Goal: Task Accomplishment & Management: Complete application form

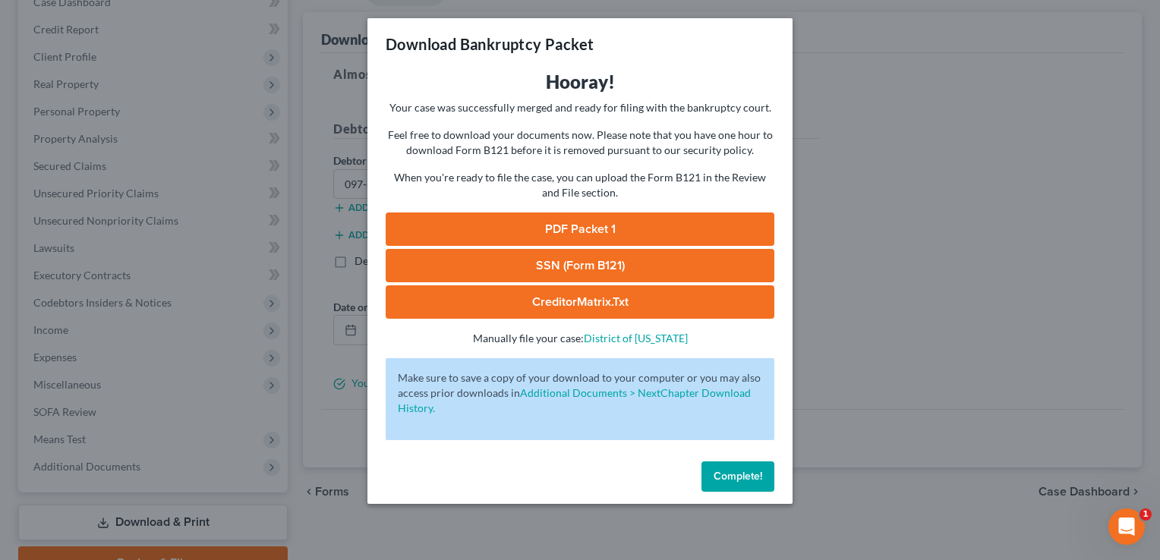
click at [748, 468] on button "Complete!" at bounding box center [738, 477] width 73 height 30
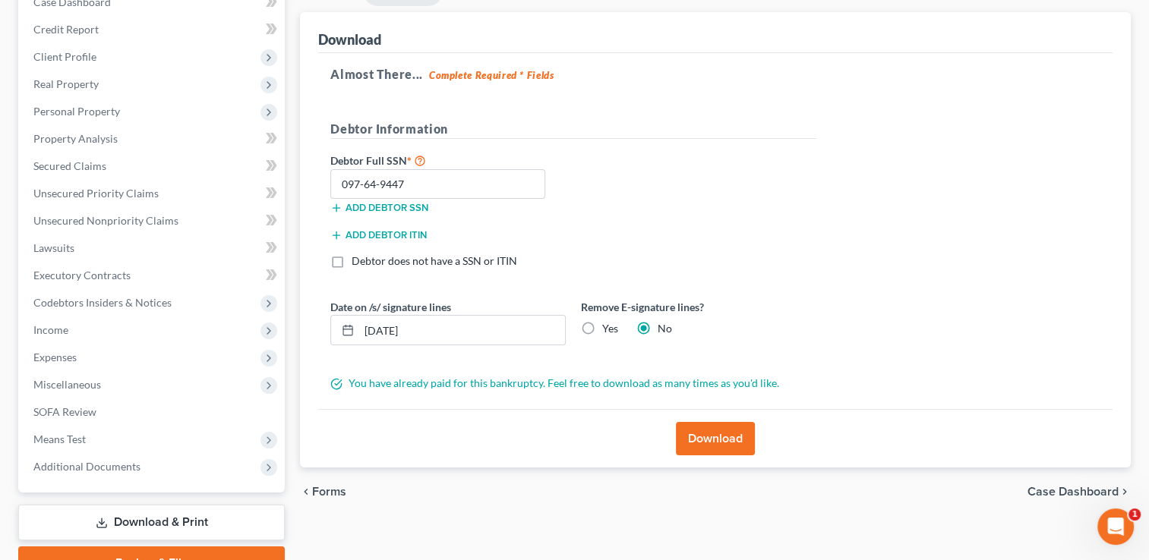
scroll to position [245, 0]
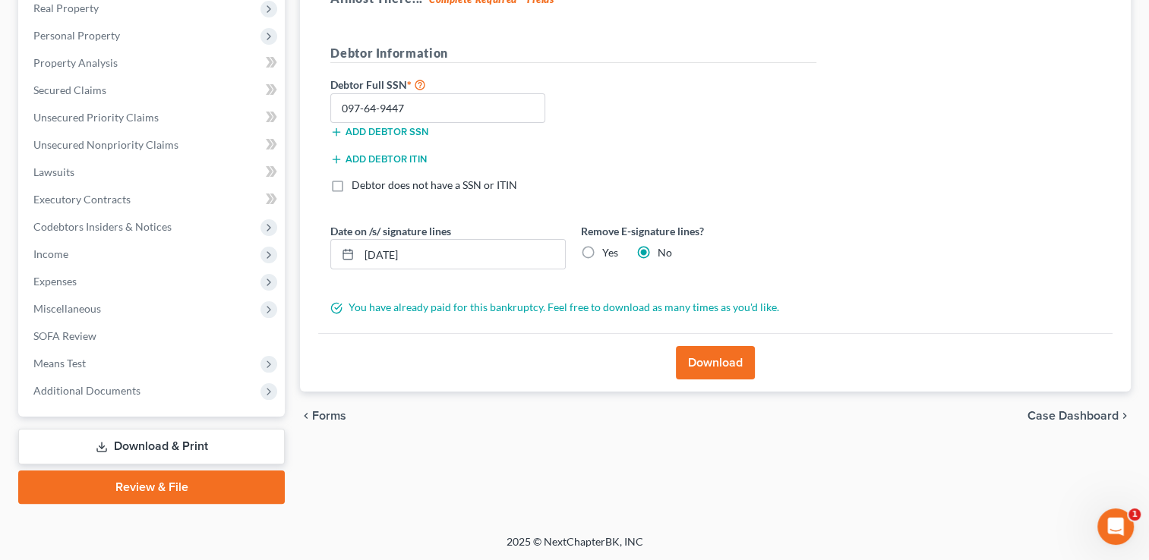
click at [155, 481] on link "Review & File" at bounding box center [151, 487] width 267 height 33
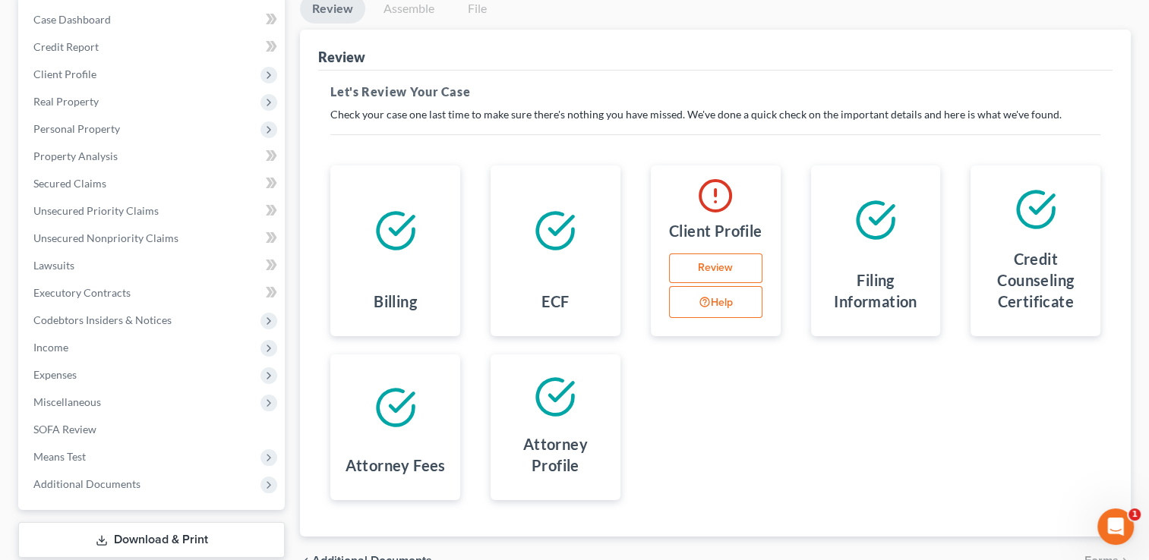
click at [731, 269] on link "Review" at bounding box center [715, 269] width 93 height 30
select select "3"
select select "0"
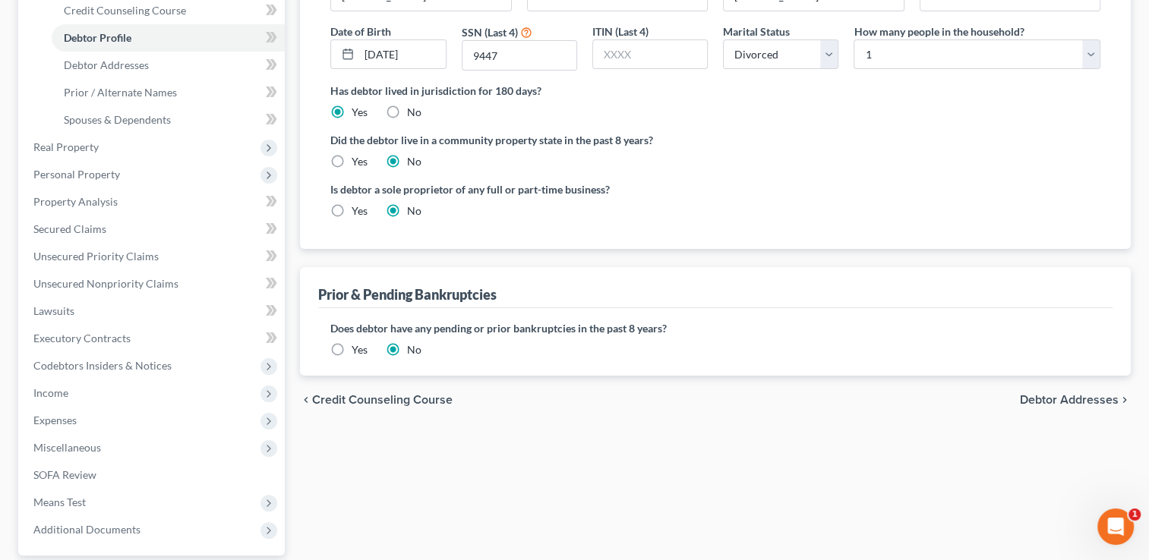
scroll to position [304, 0]
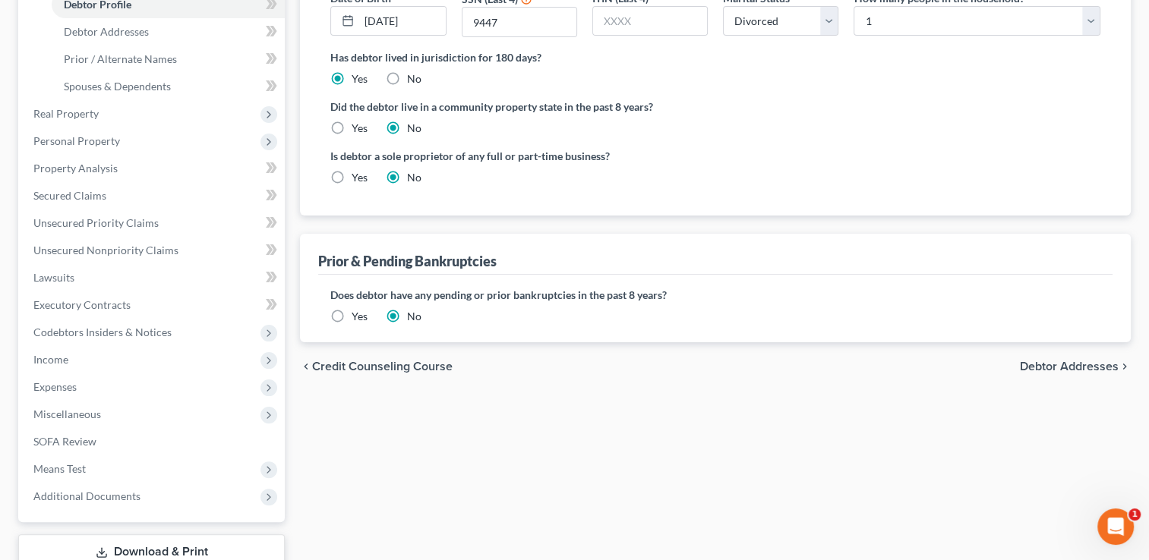
click at [1101, 364] on span "Debtor Addresses" at bounding box center [1069, 367] width 99 height 12
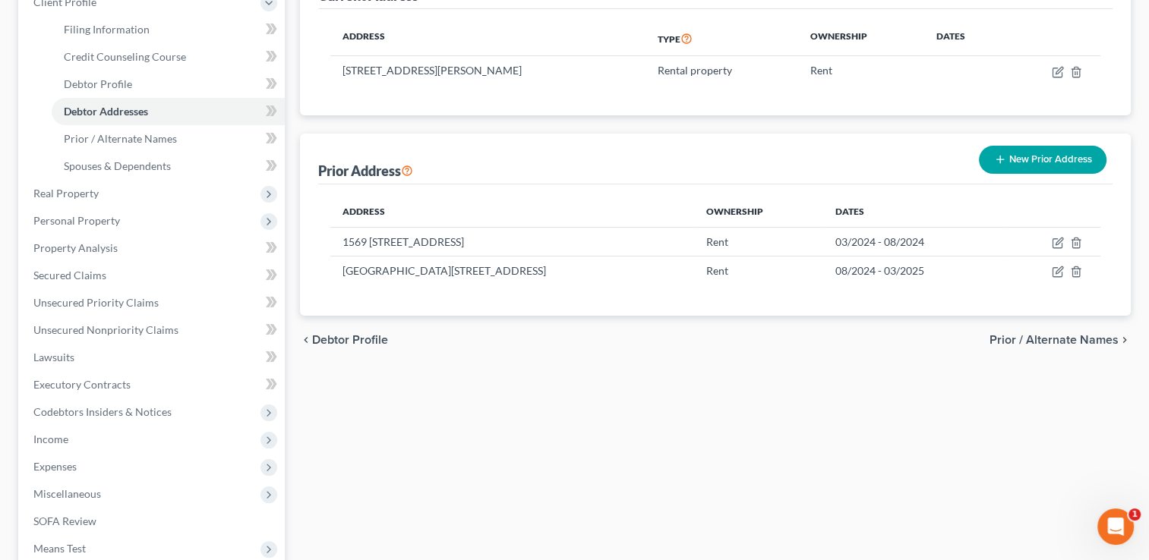
scroll to position [228, 0]
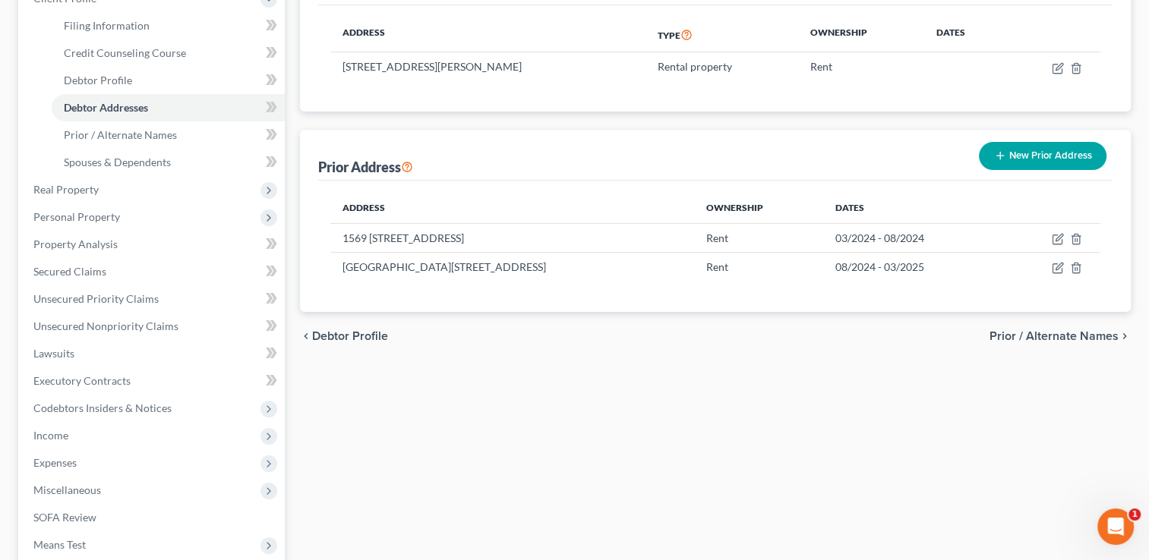
click at [1046, 333] on span "Prior / Alternate Names" at bounding box center [1053, 336] width 129 height 12
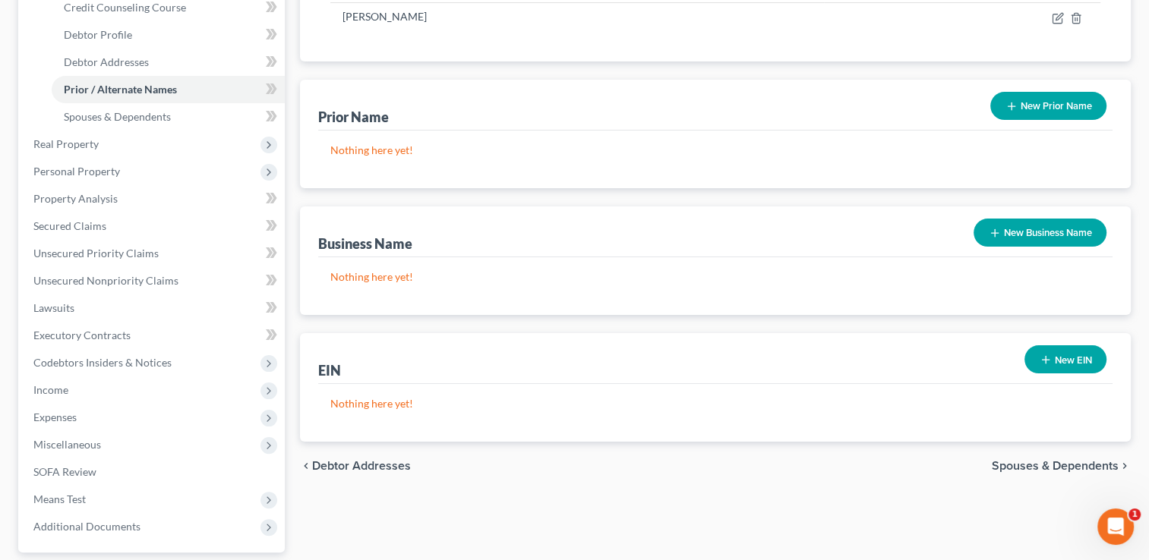
scroll to position [304, 0]
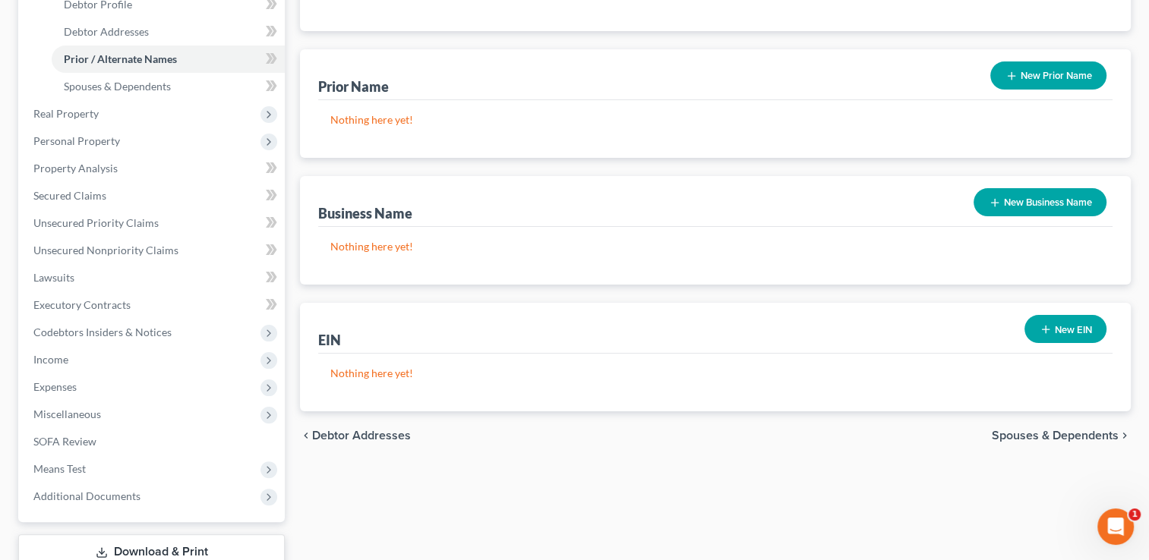
click at [1021, 434] on span "Spouses & Dependents" at bounding box center [1055, 436] width 127 height 12
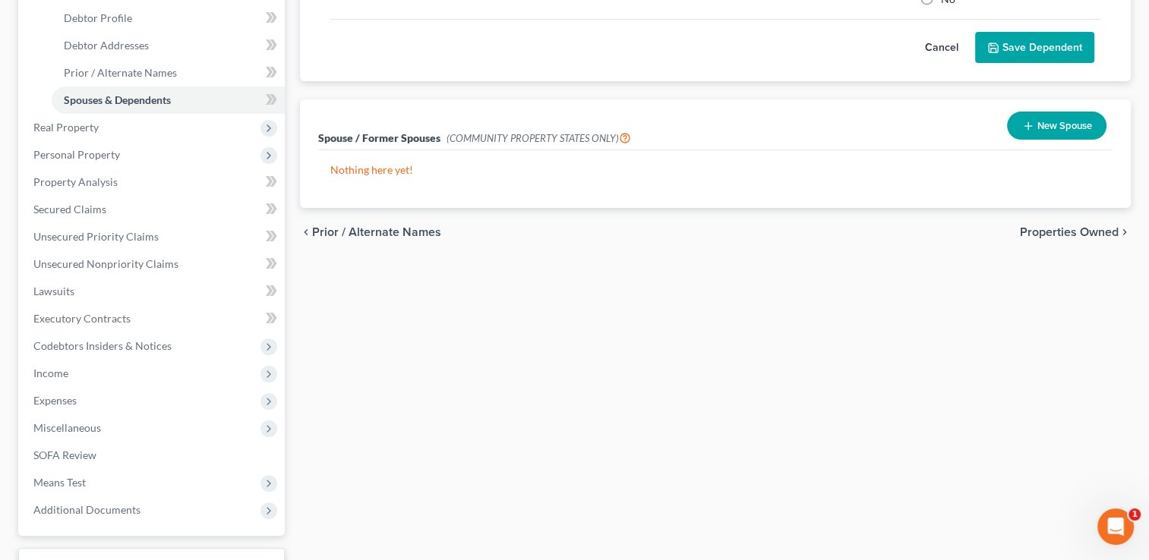
scroll to position [304, 0]
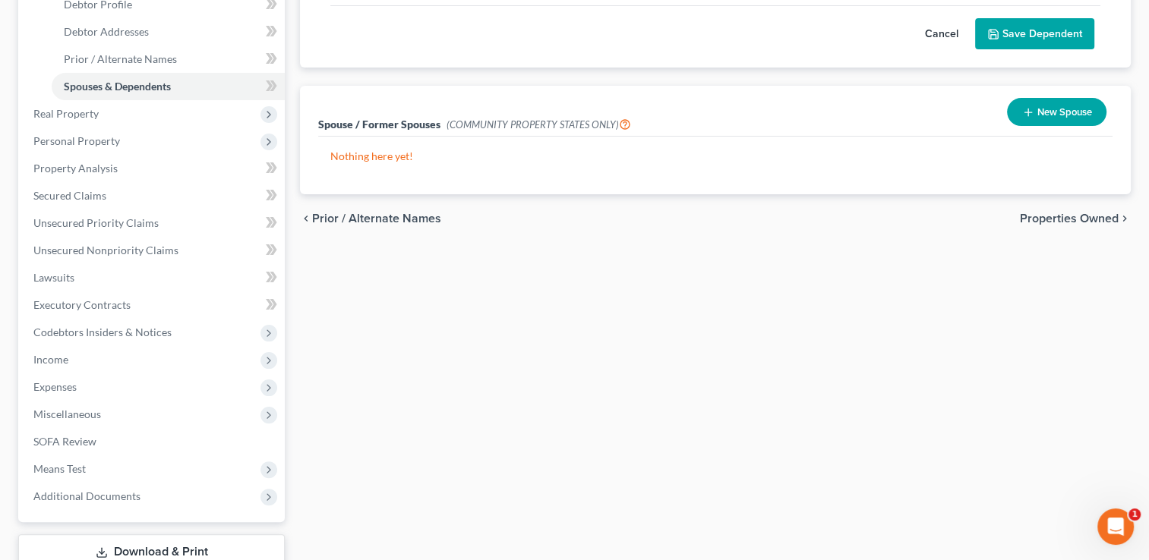
click at [1064, 216] on span "Properties Owned" at bounding box center [1069, 219] width 99 height 12
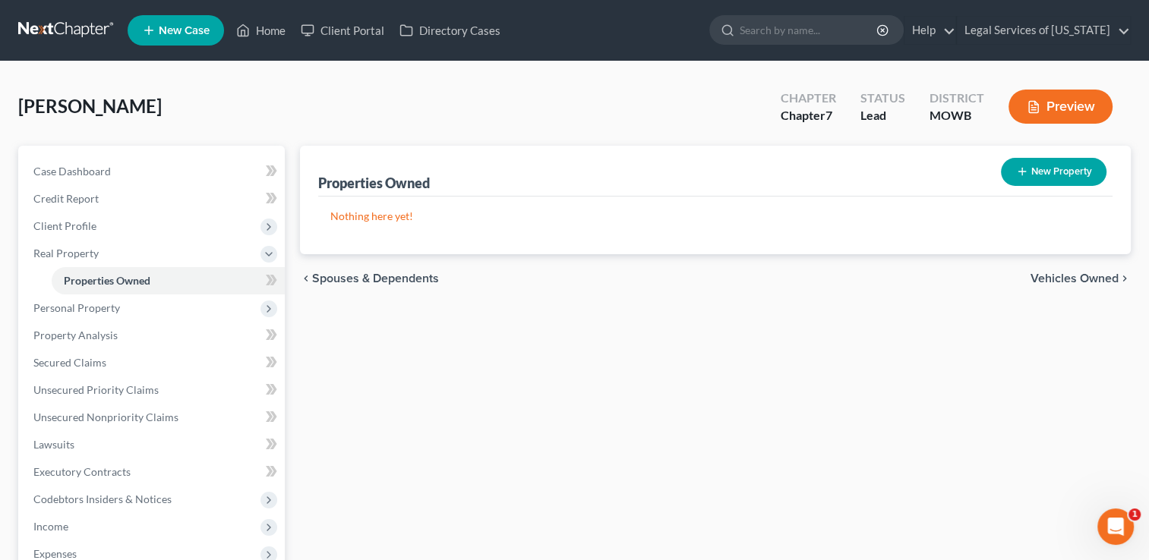
scroll to position [273, 0]
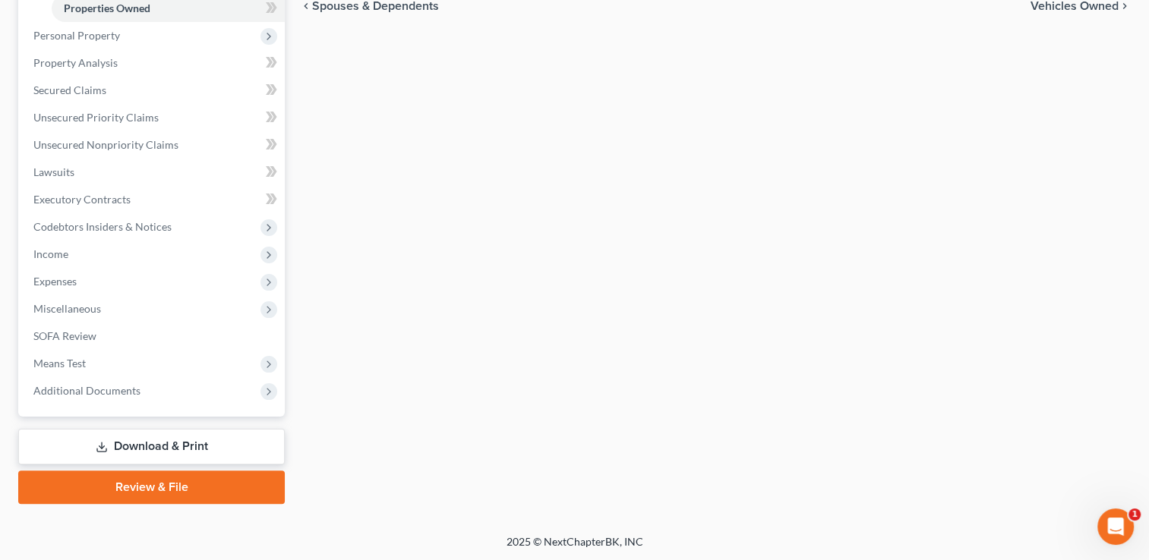
drag, startPoint x: 137, startPoint y: 485, endPoint x: 495, endPoint y: 380, distance: 372.9
click at [137, 485] on link "Review & File" at bounding box center [151, 487] width 267 height 33
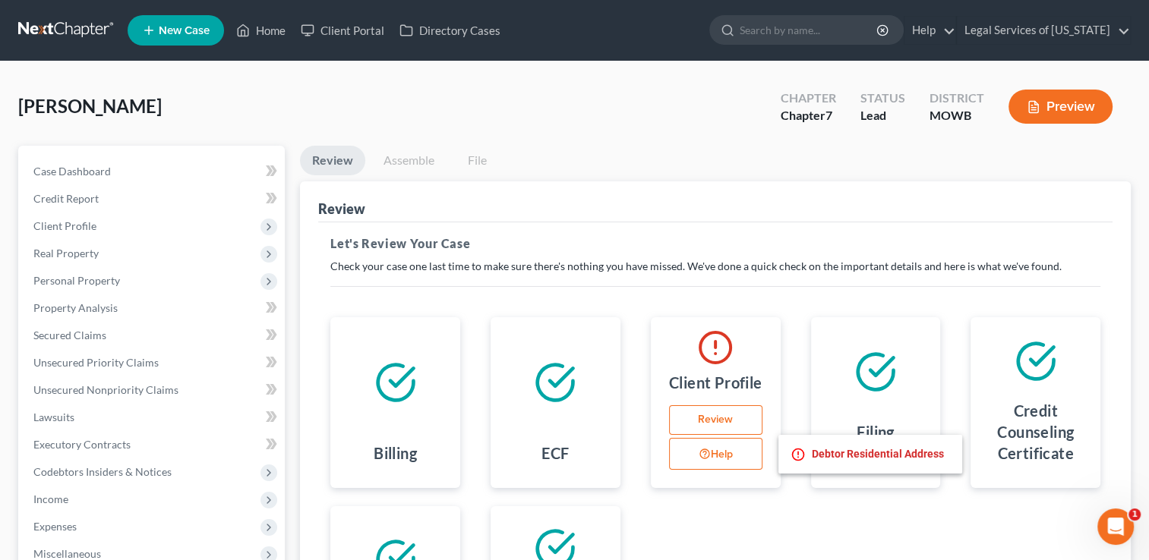
click at [724, 458] on button "Help" at bounding box center [715, 454] width 93 height 32
click at [723, 415] on link "Review" at bounding box center [715, 421] width 93 height 30
select select "3"
select select "0"
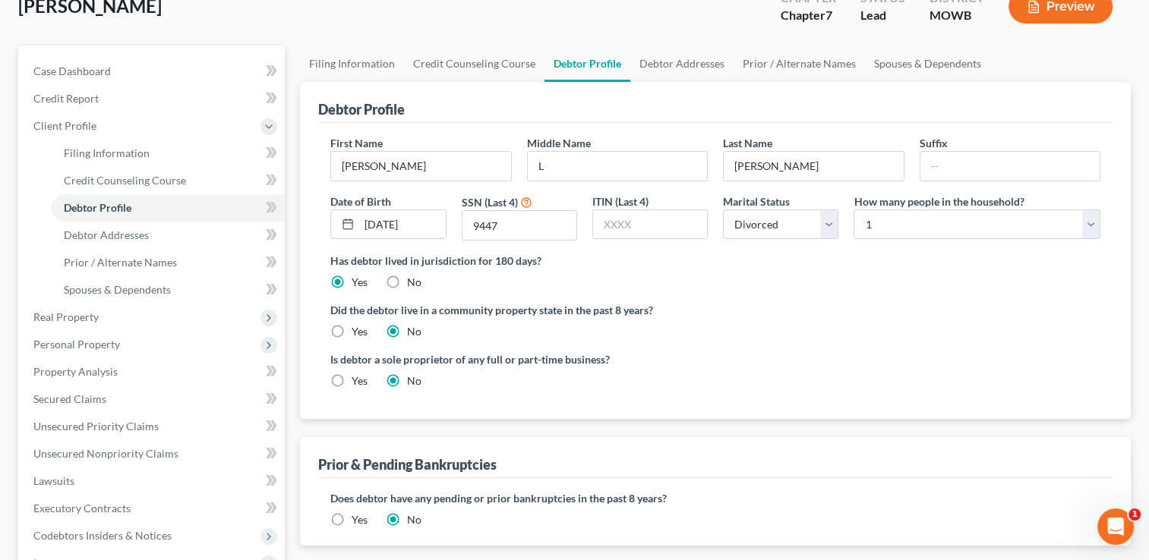
scroll to position [304, 0]
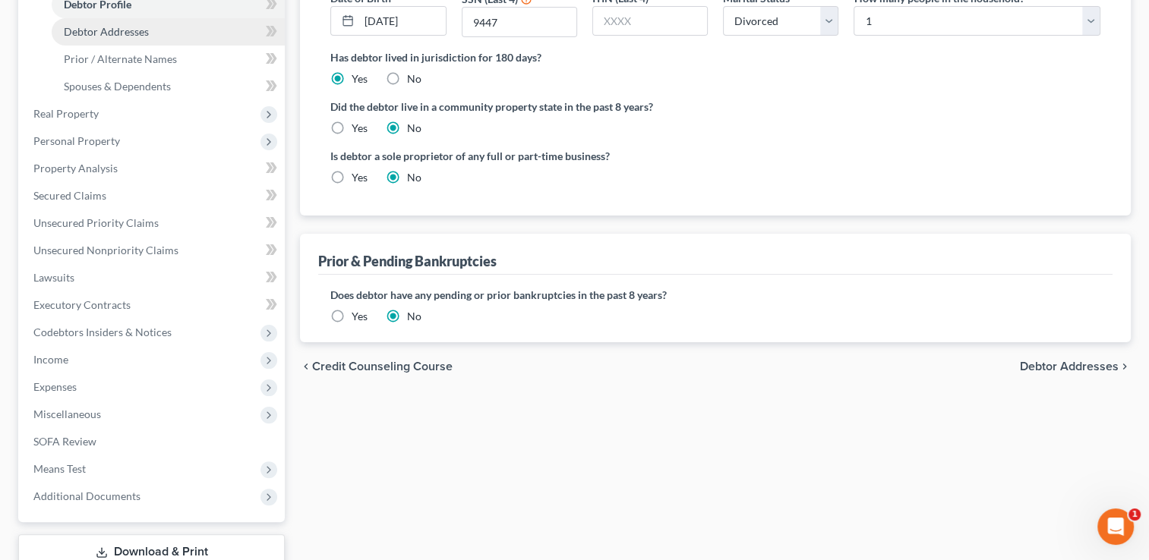
click at [126, 30] on span "Debtor Addresses" at bounding box center [106, 31] width 85 height 13
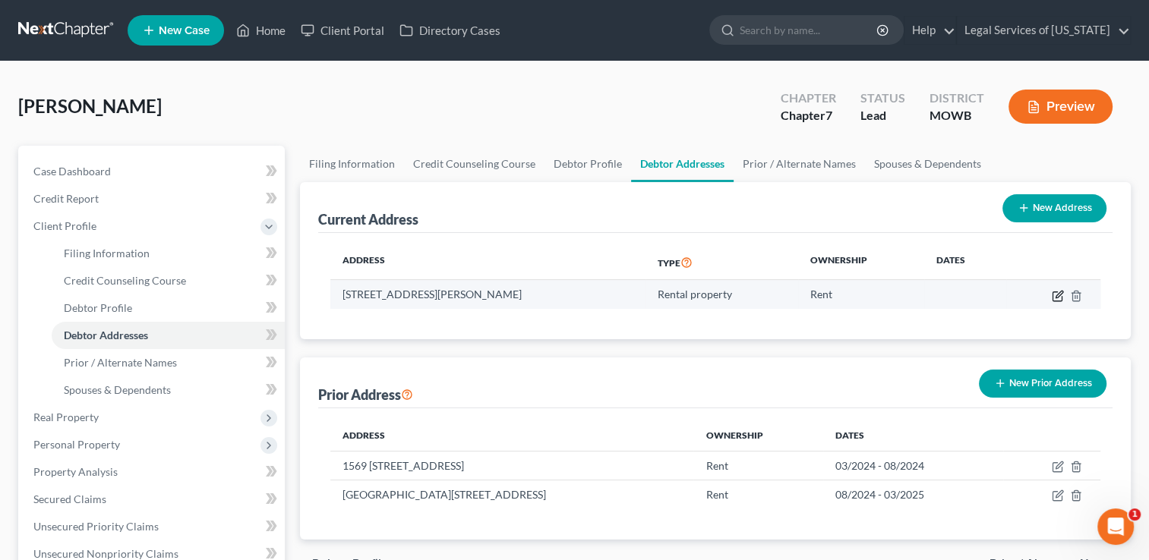
click at [1057, 293] on icon "button" at bounding box center [1058, 296] width 12 height 12
select select "29"
select select "30"
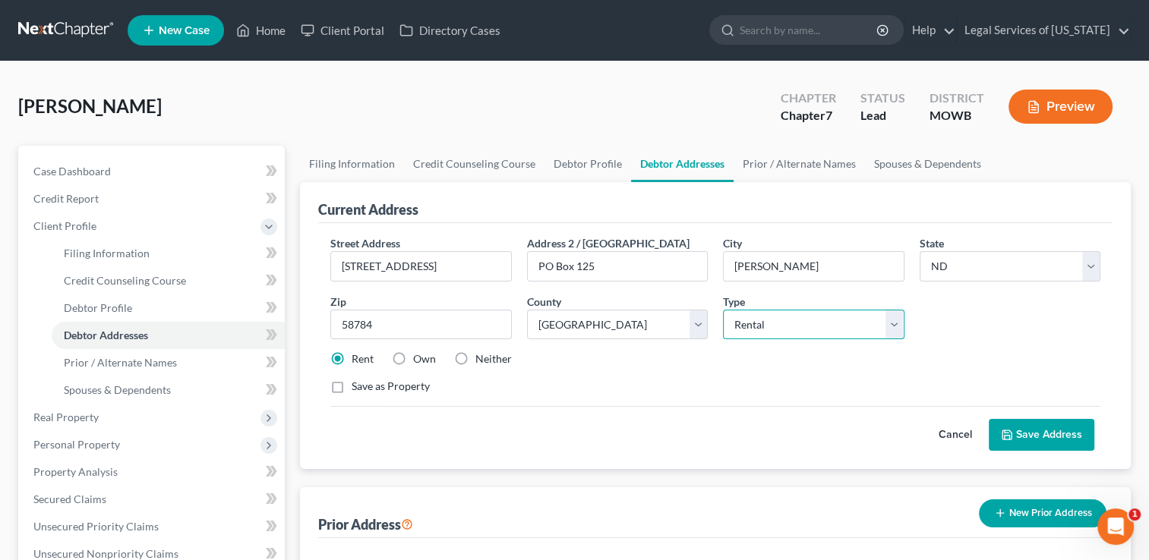
click at [886, 327] on select "Select Residential Mailing Rental Business" at bounding box center [813, 325] width 181 height 30
select select "0"
click at [723, 310] on select "Select Residential Mailing Rental Business" at bounding box center [813, 325] width 181 height 30
click at [1035, 429] on button "Save Address" at bounding box center [1042, 435] width 106 height 32
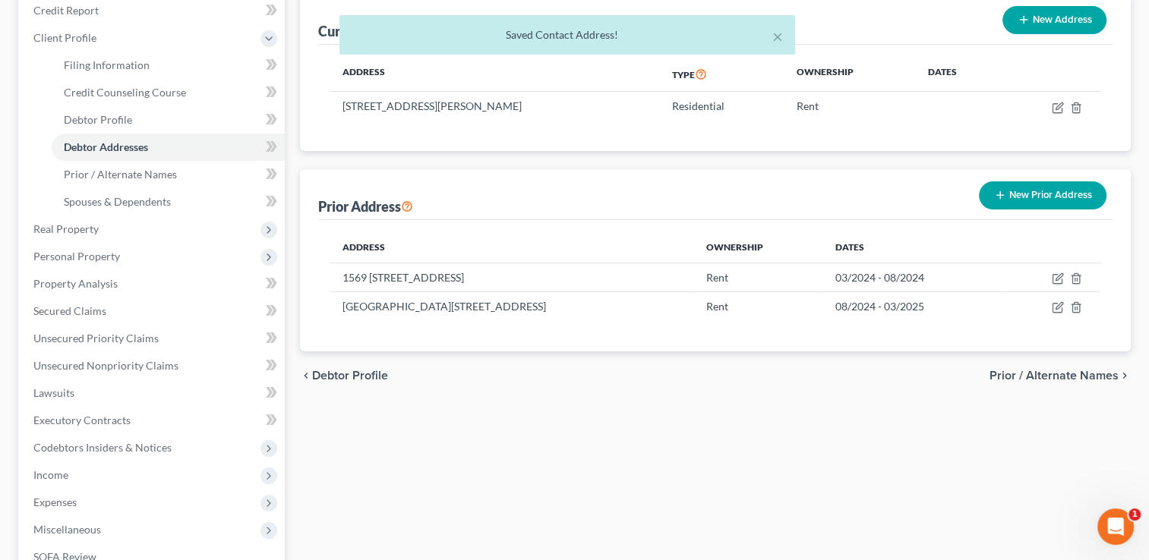
scroll to position [380, 0]
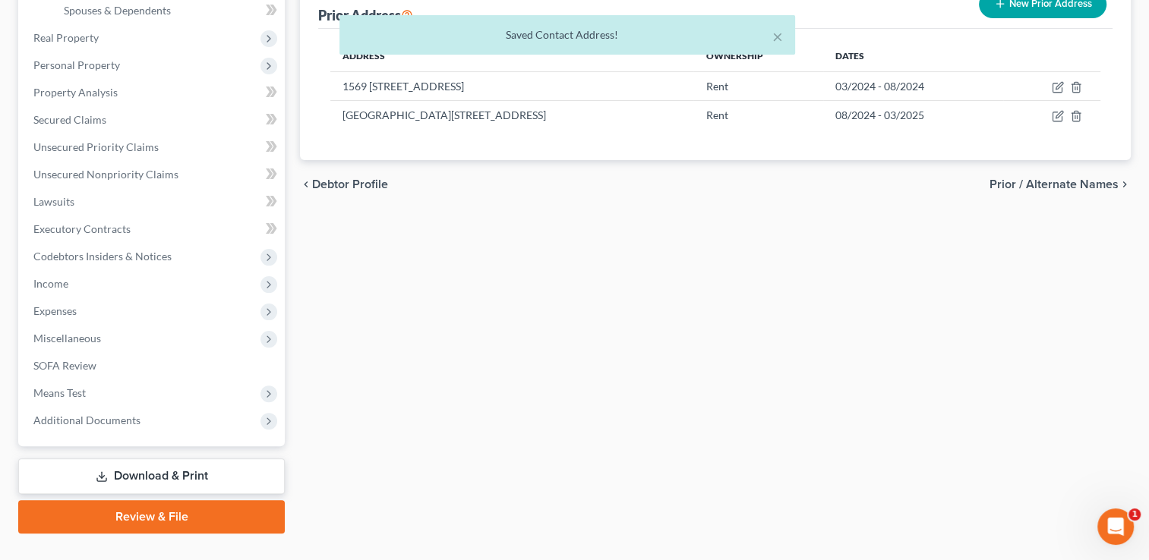
drag, startPoint x: 144, startPoint y: 514, endPoint x: 260, endPoint y: 524, distance: 116.6
click at [143, 515] on link "Review & File" at bounding box center [151, 516] width 267 height 33
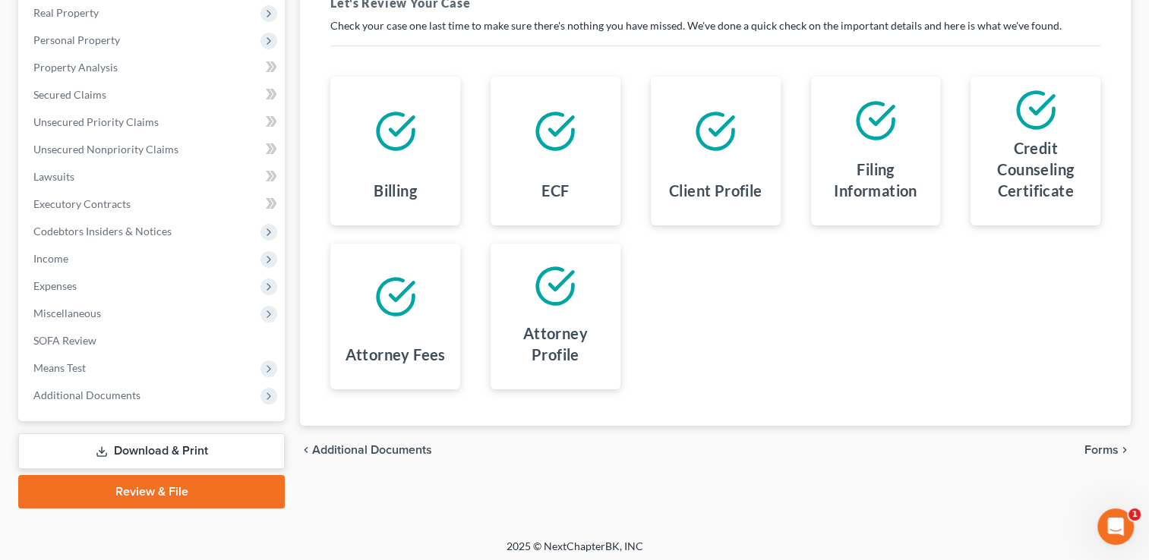
scroll to position [245, 0]
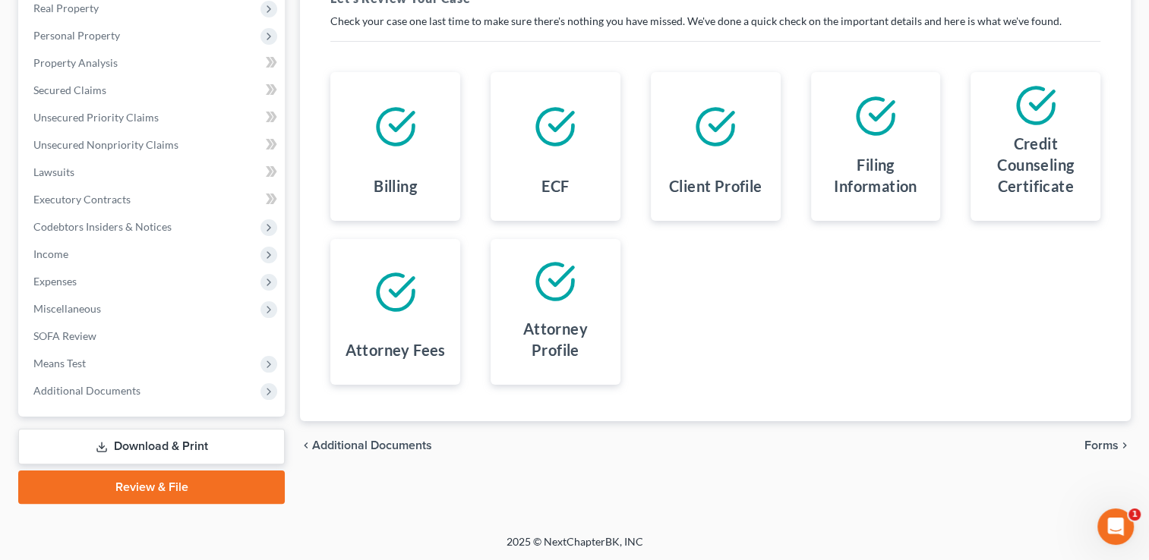
click at [1103, 442] on span "Forms" at bounding box center [1101, 446] width 34 height 12
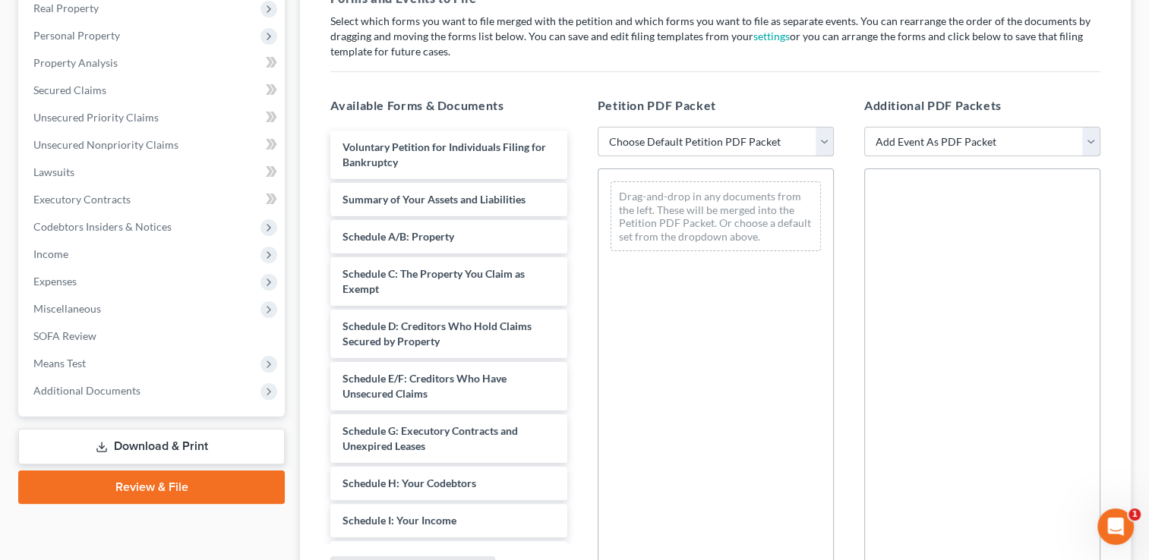
click at [824, 147] on select "Choose Default Petition PDF Packet Complete Bankruptcy Petition (all forms and …" at bounding box center [716, 142] width 236 height 30
select select "0"
click at [598, 127] on select "Choose Default Petition PDF Packet Complete Bankruptcy Petition (all forms and …" at bounding box center [716, 142] width 236 height 30
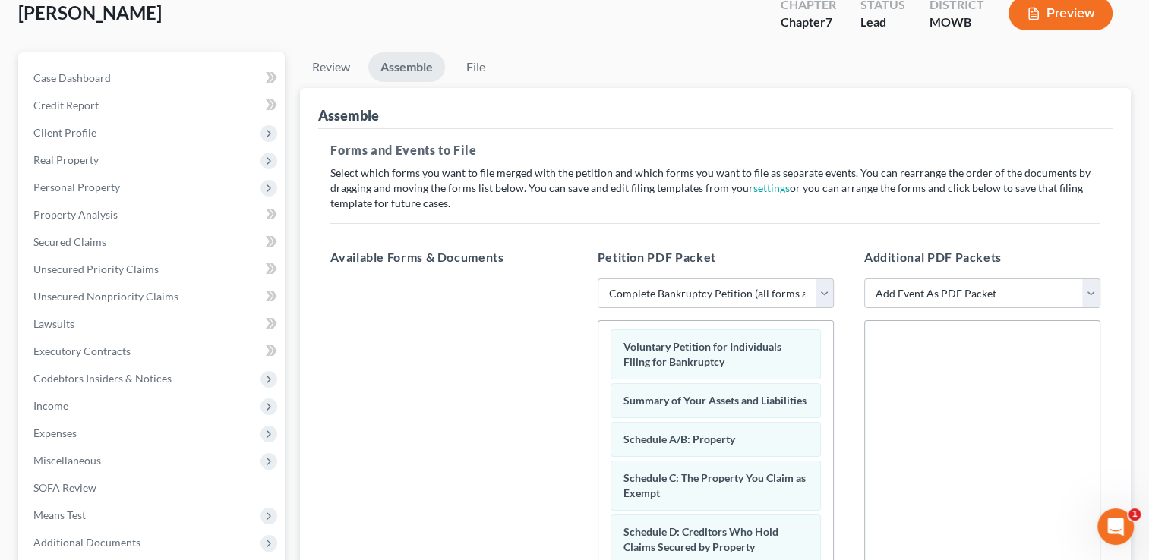
scroll to position [0, 0]
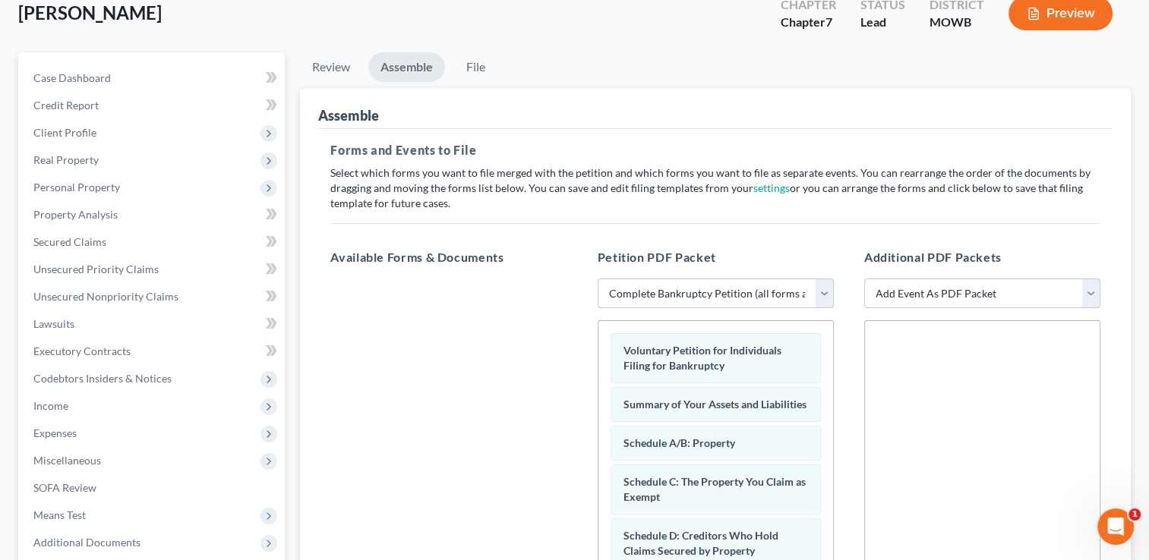
click at [921, 296] on select "Add Event As PDF Packet Affidavit re: NO Tax Returns Amended Matrix Adding Cred…" at bounding box center [982, 294] width 236 height 30
click at [476, 383] on div at bounding box center [448, 488] width 260 height 418
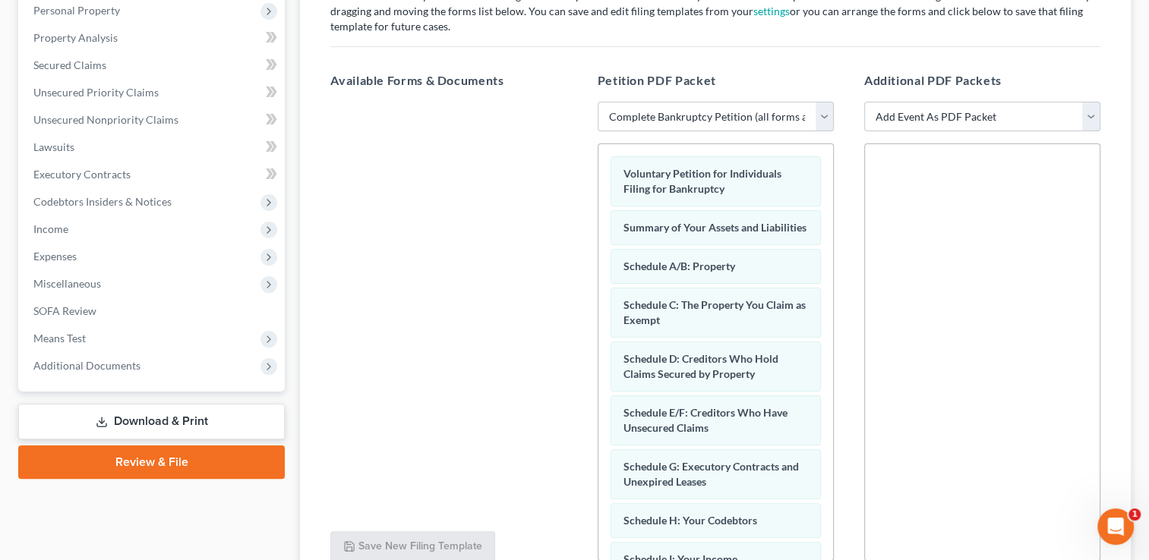
scroll to position [406, 0]
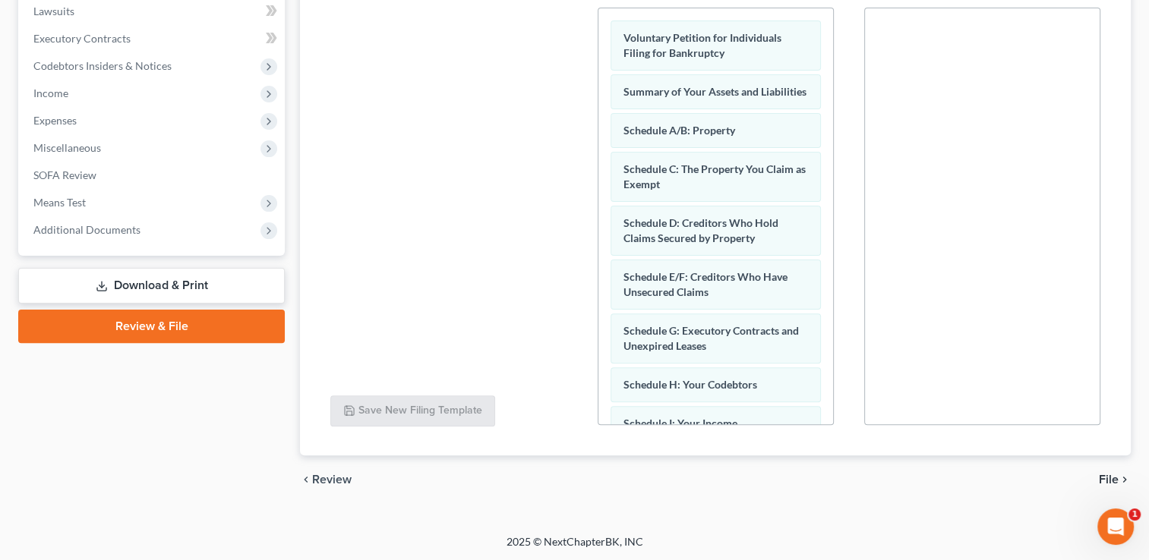
click at [1108, 478] on span "File" at bounding box center [1109, 480] width 20 height 12
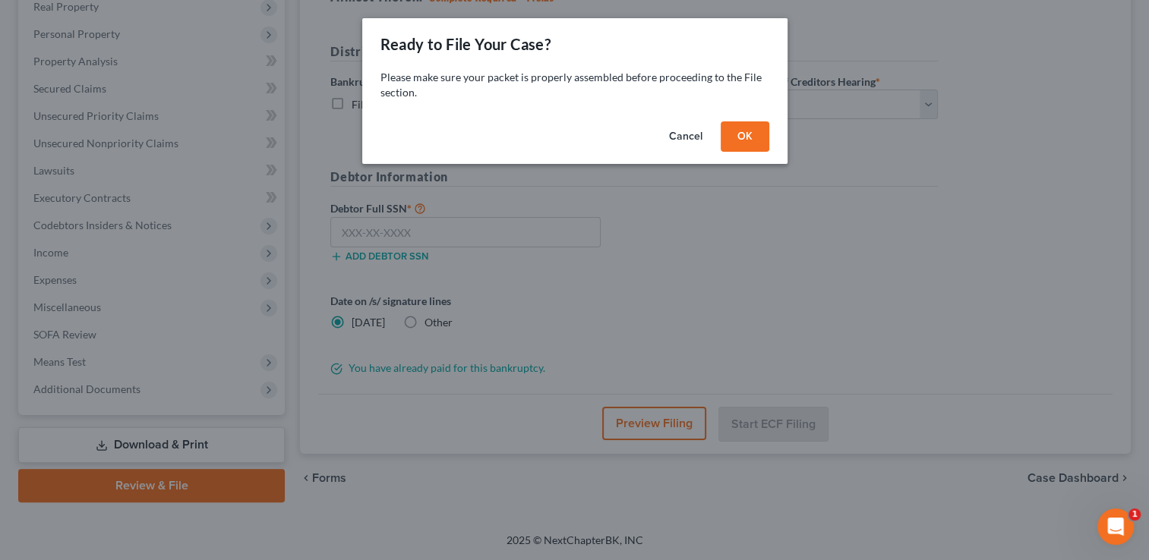
scroll to position [245, 0]
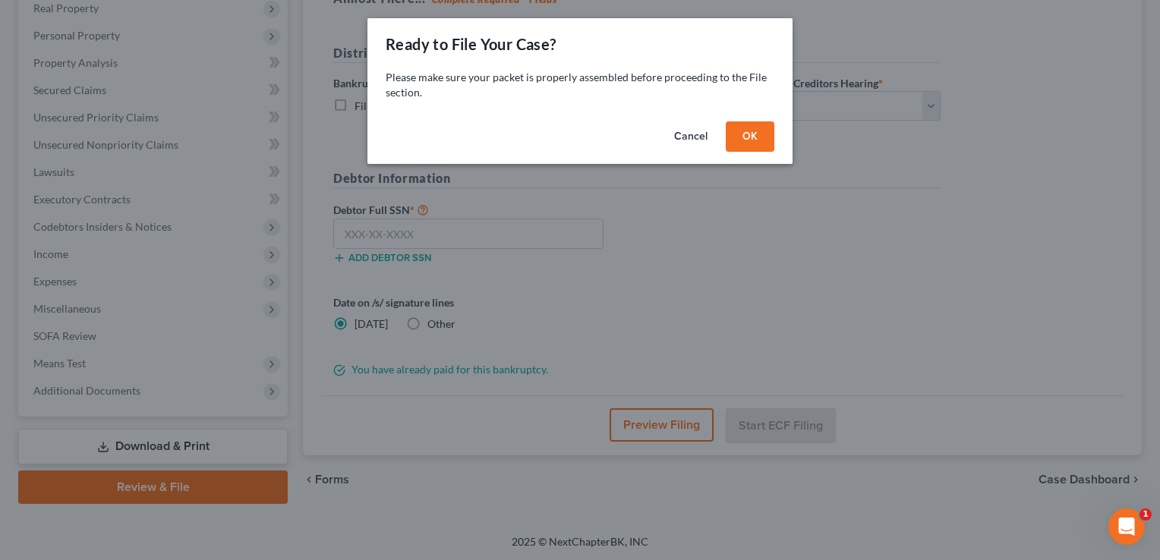
click at [756, 132] on button "OK" at bounding box center [750, 137] width 49 height 30
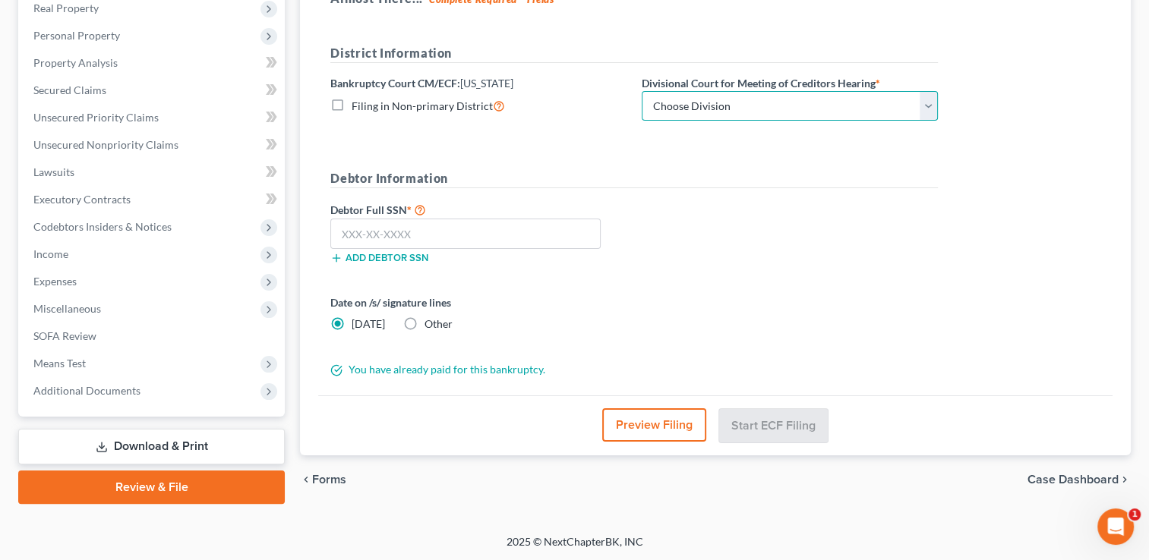
click at [836, 111] on select "Choose Division Central Southern Southwestern St. [PERSON_NAME]" at bounding box center [790, 106] width 296 height 30
click at [363, 130] on div "District Information Bankruptcy Court CM/ECF: [US_STATE] Filing in Non-primary …" at bounding box center [634, 89] width 623 height 90
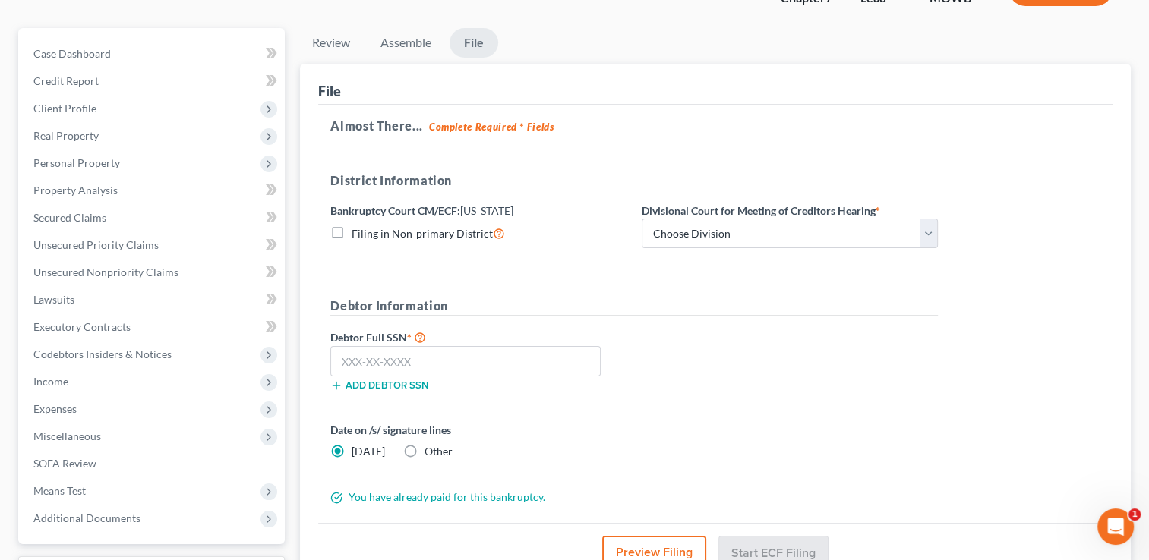
scroll to position [17, 0]
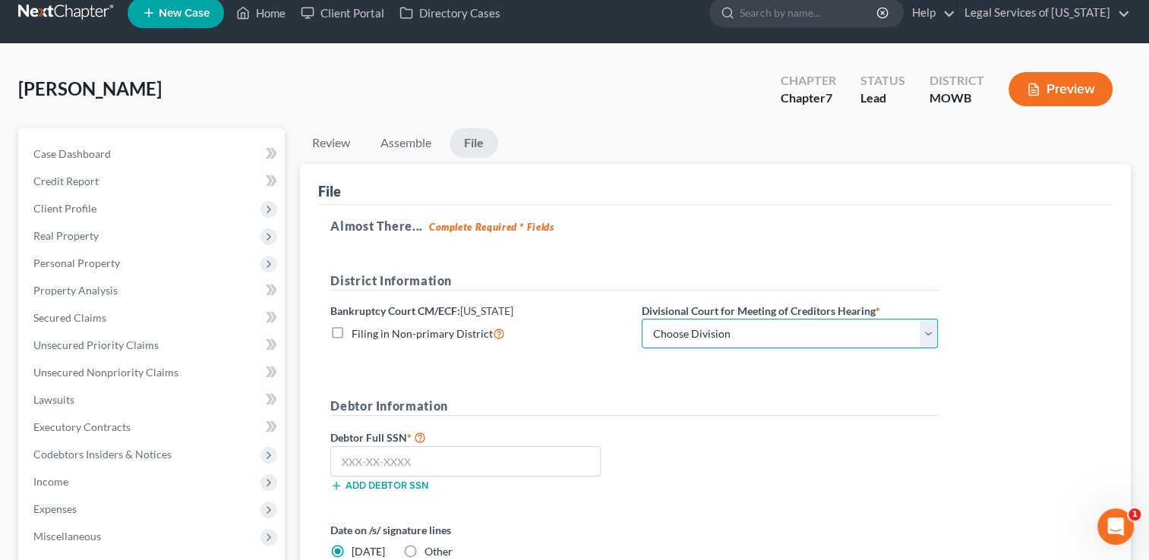
click at [907, 327] on select "Choose Division Central Southern Southwestern St. [PERSON_NAME]" at bounding box center [790, 334] width 296 height 30
click at [606, 375] on form "District Information Bankruptcy Court CM/ECF: [US_STATE] Filing in Non-primary …" at bounding box center [634, 439] width 608 height 334
click at [923, 340] on select "Choose Division Central Southern Southwestern St. [PERSON_NAME]" at bounding box center [790, 334] width 296 height 30
select select "0"
click at [642, 319] on select "Choose Division Central Southern Southwestern St. [PERSON_NAME]" at bounding box center [790, 334] width 296 height 30
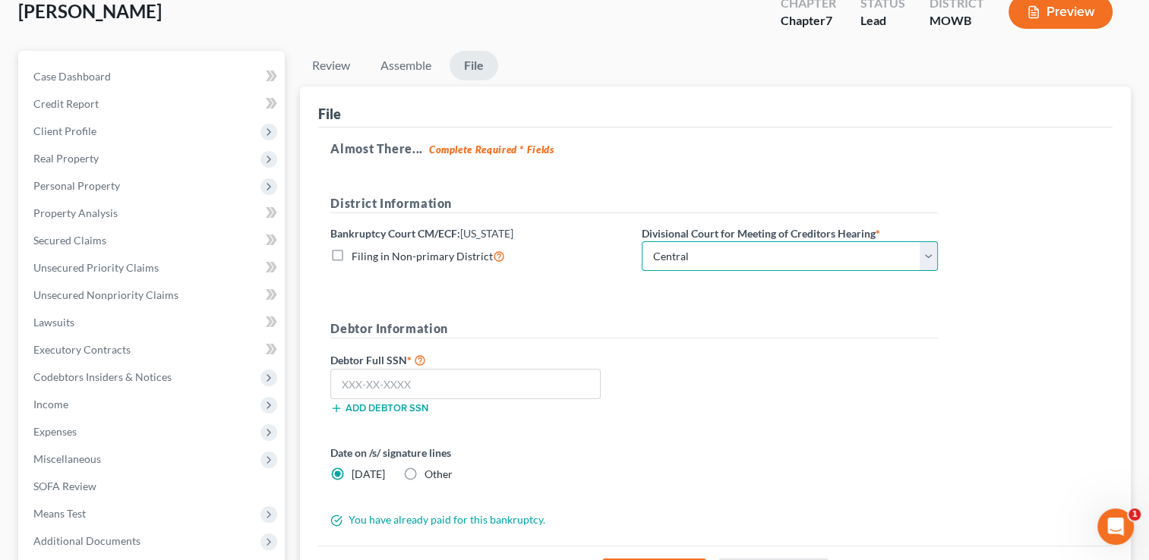
scroll to position [93, 0]
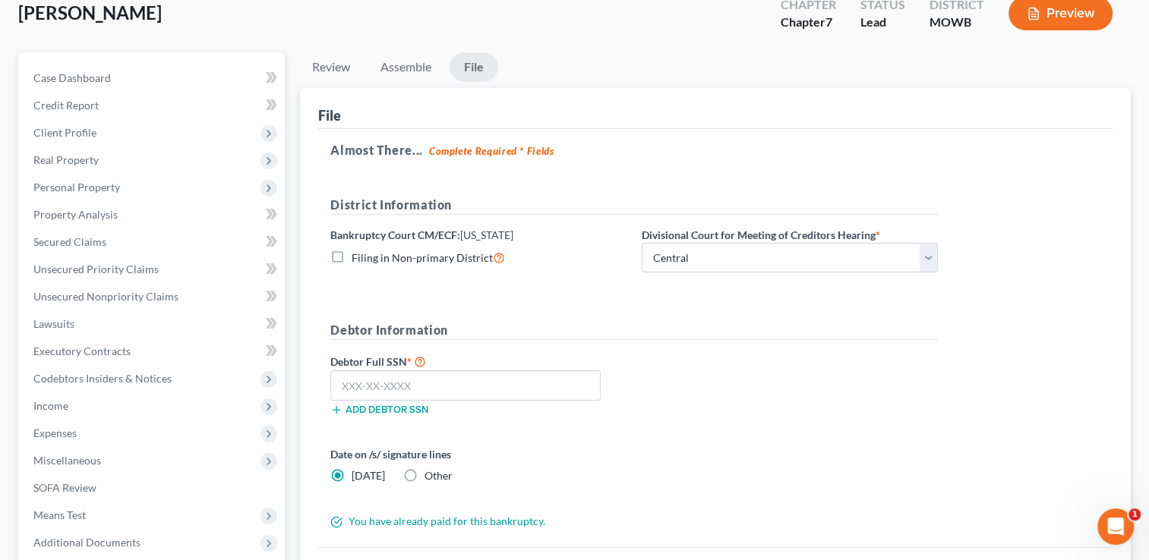
click at [876, 235] on label "Divisional Court for Meeting of Creditors Hearing *" at bounding box center [761, 235] width 238 height 16
drag, startPoint x: 876, startPoint y: 234, endPoint x: 644, endPoint y: 238, distance: 231.6
click at [639, 235] on div "Divisional Court for Meeting of Creditors Hearing * Choose Division Central Sou…" at bounding box center [789, 250] width 311 height 46
drag, startPoint x: 644, startPoint y: 238, endPoint x: 657, endPoint y: 235, distance: 13.1
copy label "Divisional Court for Meeting of Creditors Hearing"
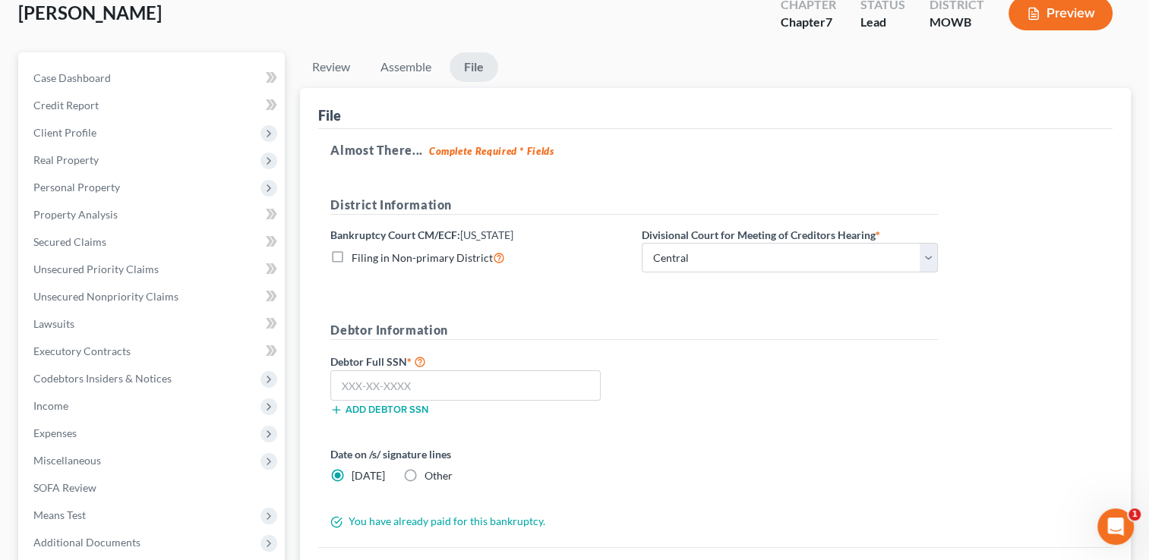
click at [781, 298] on form "District Information Bankruptcy Court CM/ECF: [US_STATE] Filing in Non-primary …" at bounding box center [634, 363] width 608 height 334
click at [933, 257] on select "Choose Division Central Southern Southwestern St. [PERSON_NAME]" at bounding box center [790, 258] width 296 height 30
click at [642, 243] on select "Choose Division Central Southern Southwestern St. [PERSON_NAME]" at bounding box center [790, 258] width 296 height 30
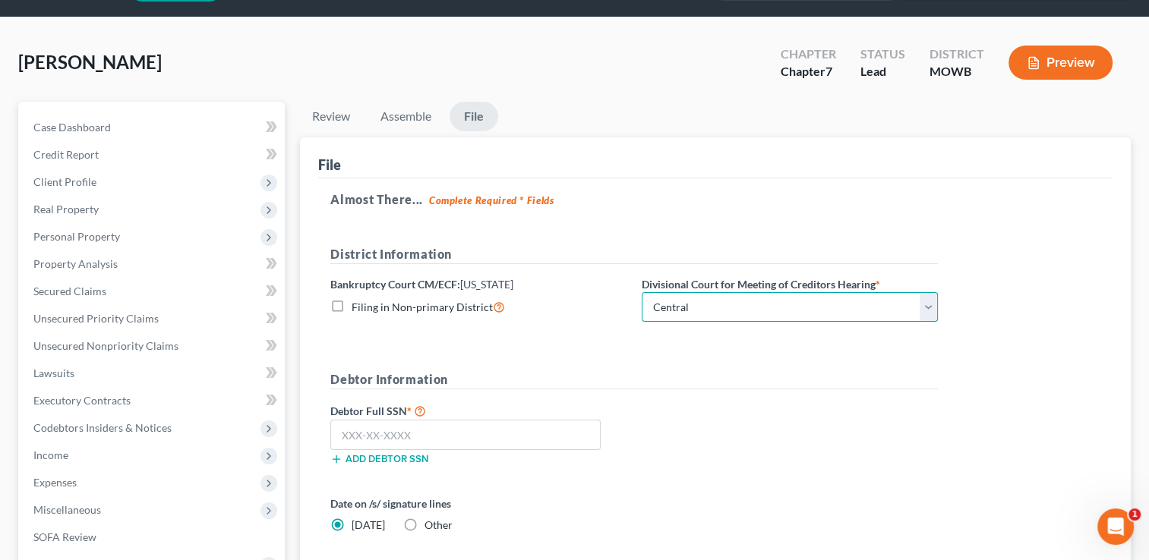
scroll to position [0, 0]
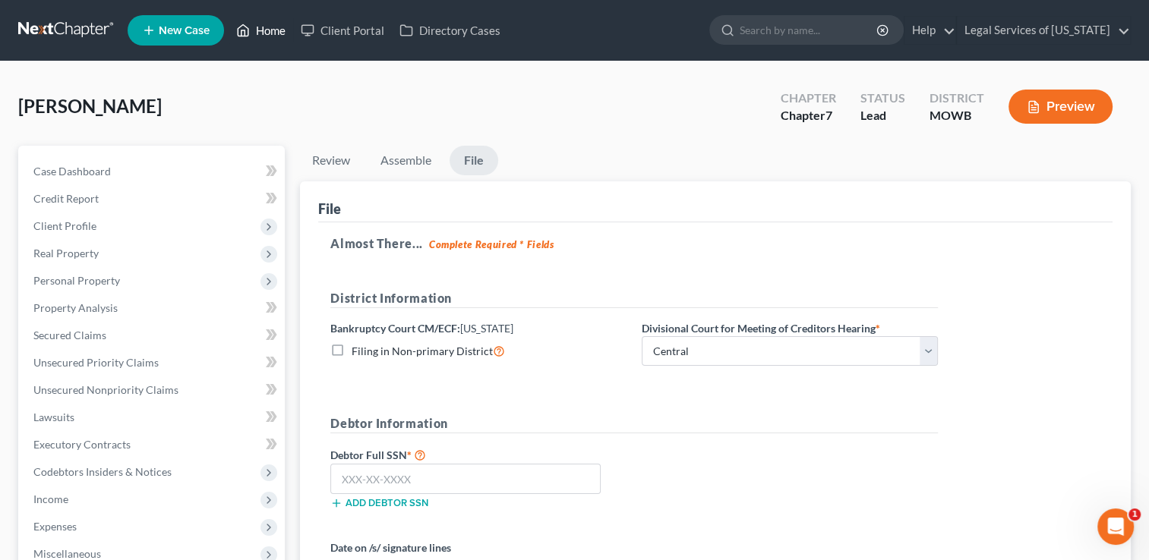
click at [268, 27] on link "Home" at bounding box center [261, 30] width 65 height 27
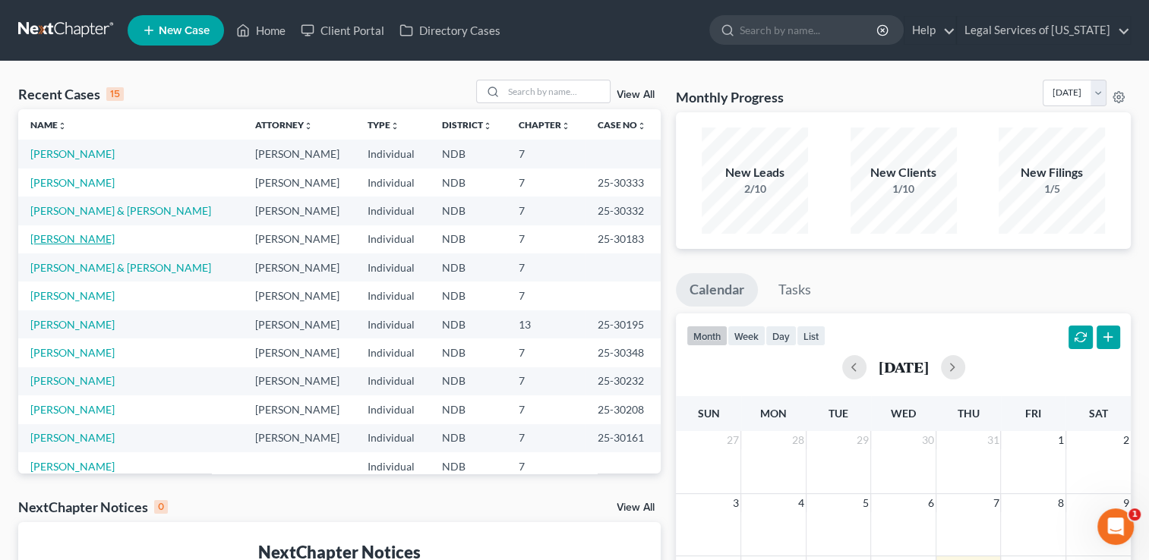
click at [90, 238] on link "[PERSON_NAME]" at bounding box center [72, 238] width 84 height 13
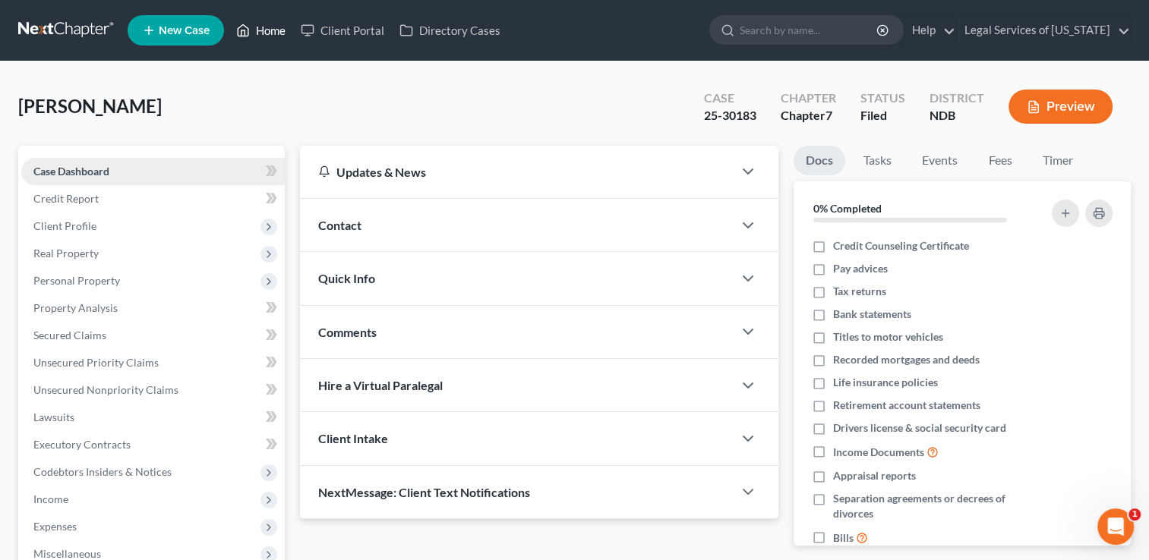
click at [263, 26] on link "Home" at bounding box center [261, 30] width 65 height 27
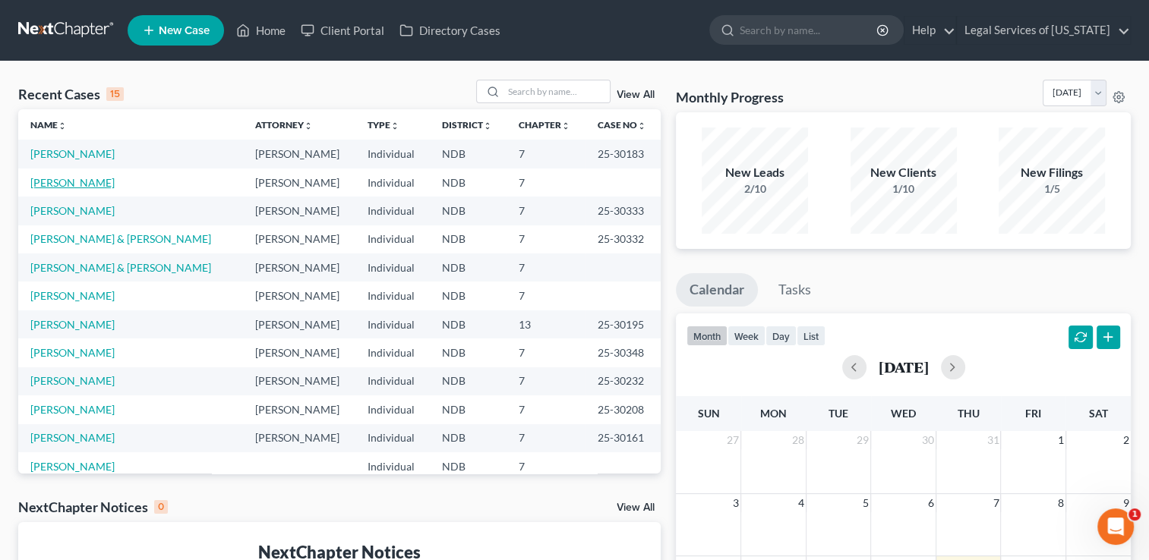
click at [76, 180] on link "[PERSON_NAME]" at bounding box center [72, 182] width 84 height 13
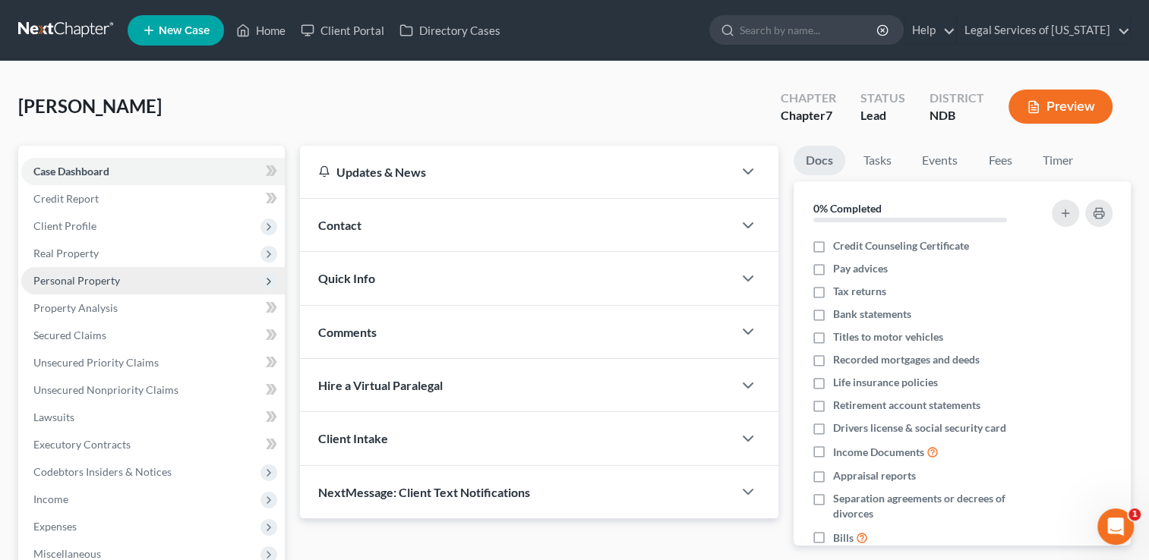
scroll to position [228, 0]
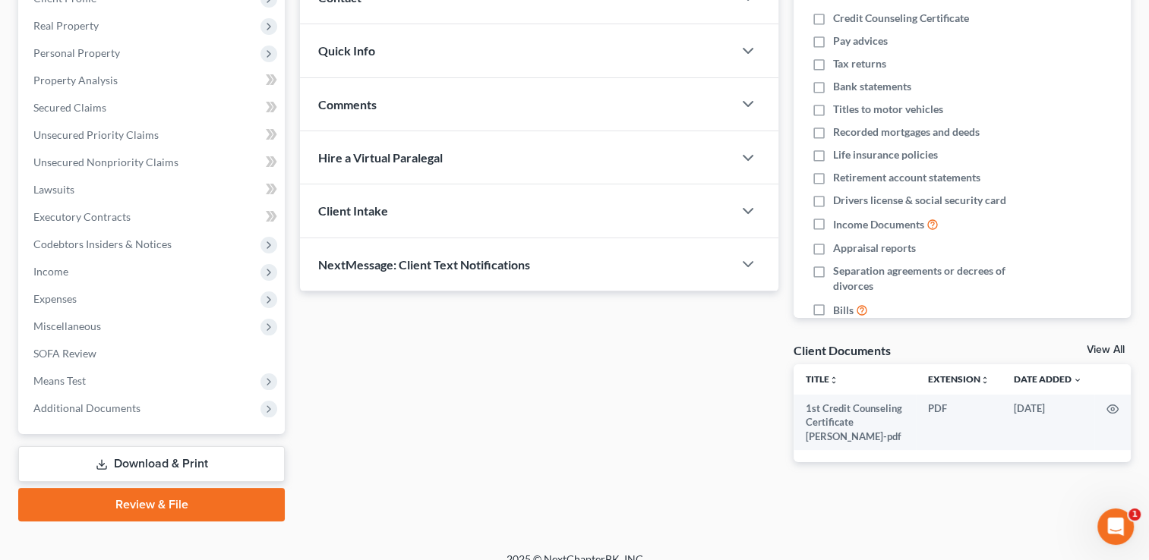
click at [169, 503] on link "Review & File" at bounding box center [151, 504] width 267 height 33
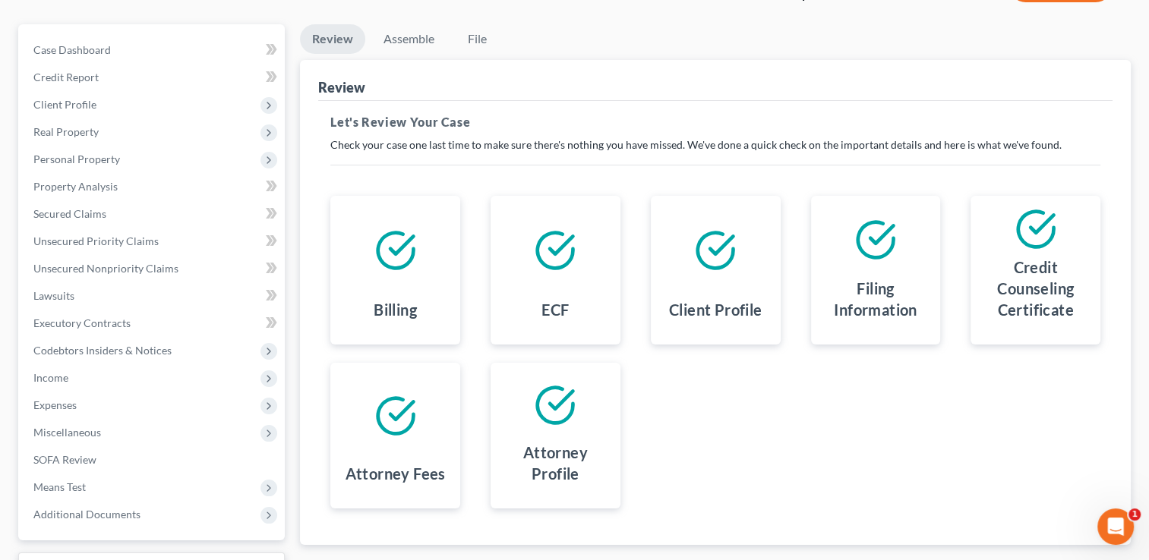
scroll to position [245, 0]
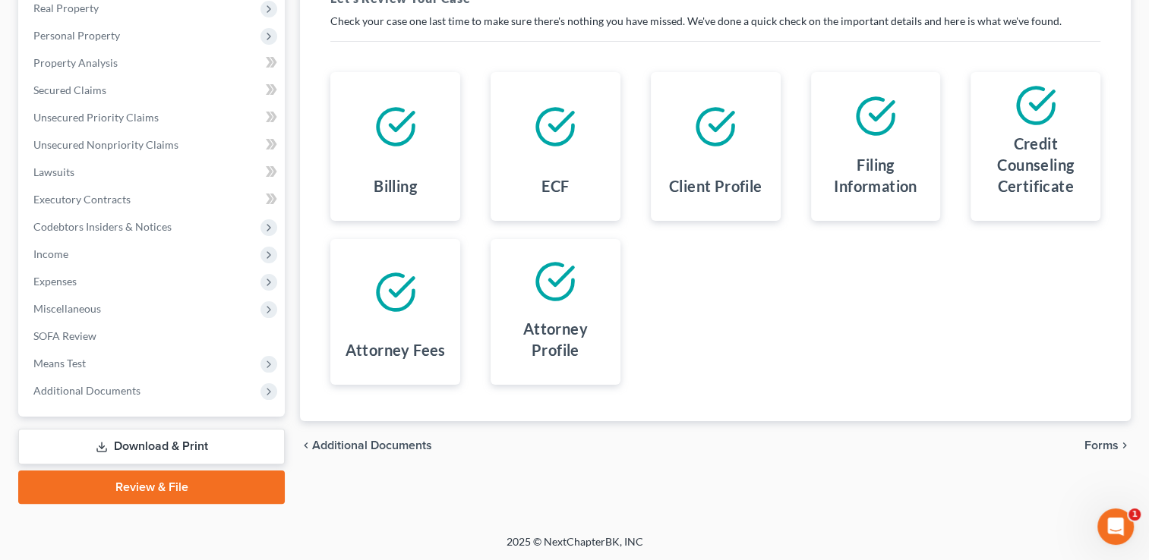
click at [1103, 443] on span "Forms" at bounding box center [1101, 446] width 34 height 12
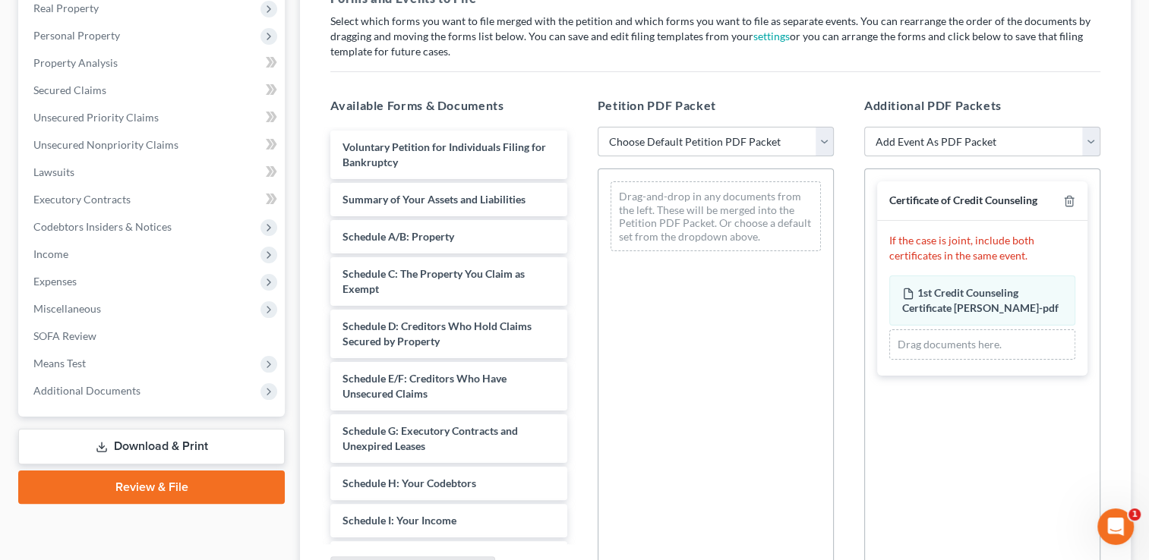
click at [822, 140] on select "Choose Default Petition PDF Packet Complete Bankruptcy Petition (all forms and …" at bounding box center [716, 142] width 236 height 30
select select "0"
click at [598, 127] on select "Choose Default Petition PDF Packet Complete Bankruptcy Petition (all forms and …" at bounding box center [716, 142] width 236 height 30
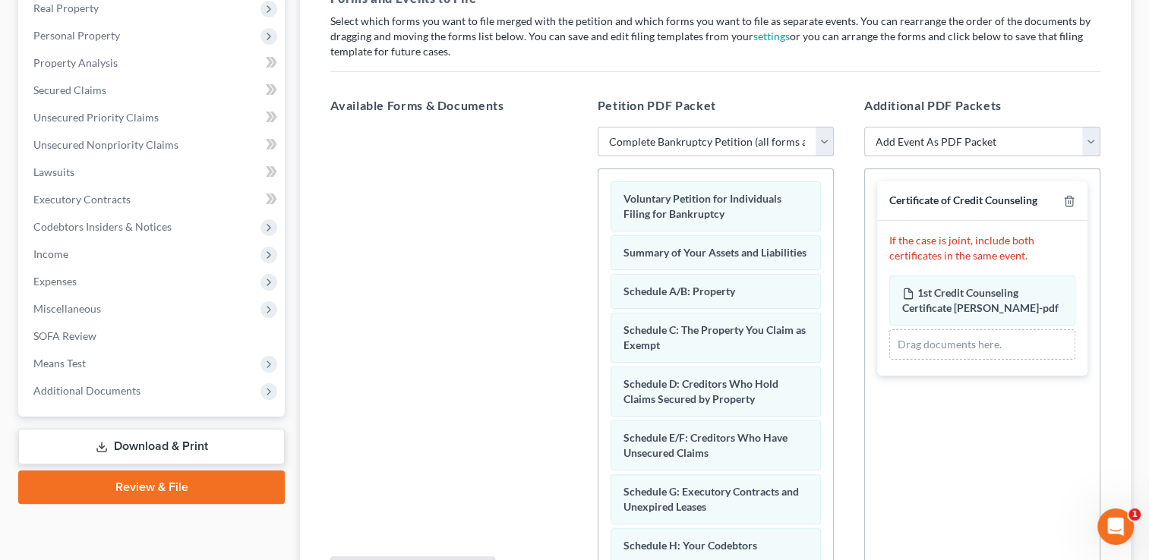
click at [984, 144] on select "Add Event As PDF Packet Certificate of Credit Counseling Pay Filing Fee in Inst…" at bounding box center [982, 142] width 236 height 30
drag, startPoint x: 490, startPoint y: 336, endPoint x: 547, endPoint y: 301, distance: 66.4
click at [491, 336] on div at bounding box center [448, 336] width 260 height 418
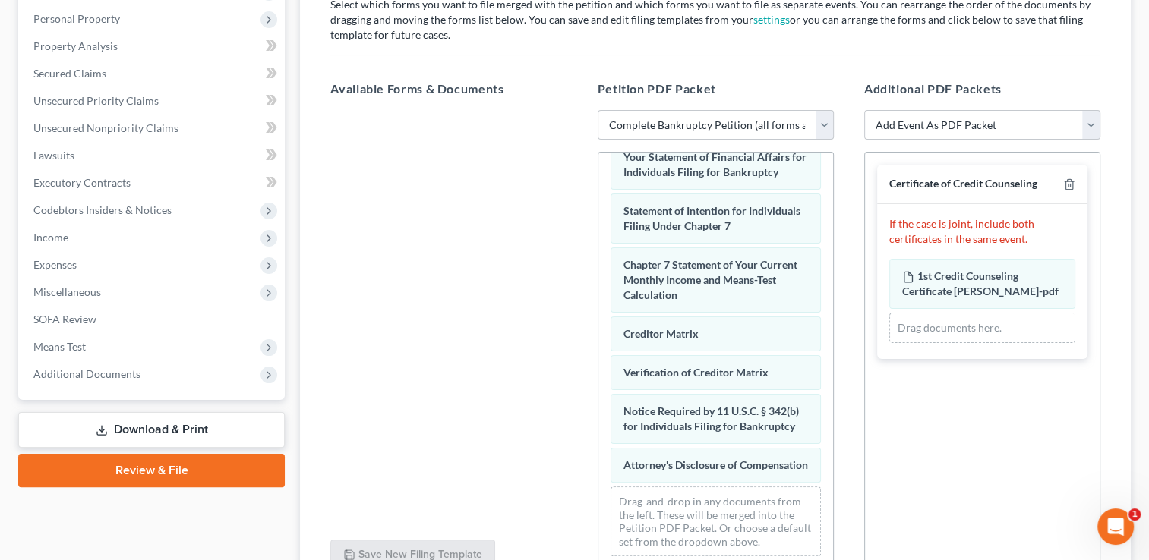
scroll to position [406, 0]
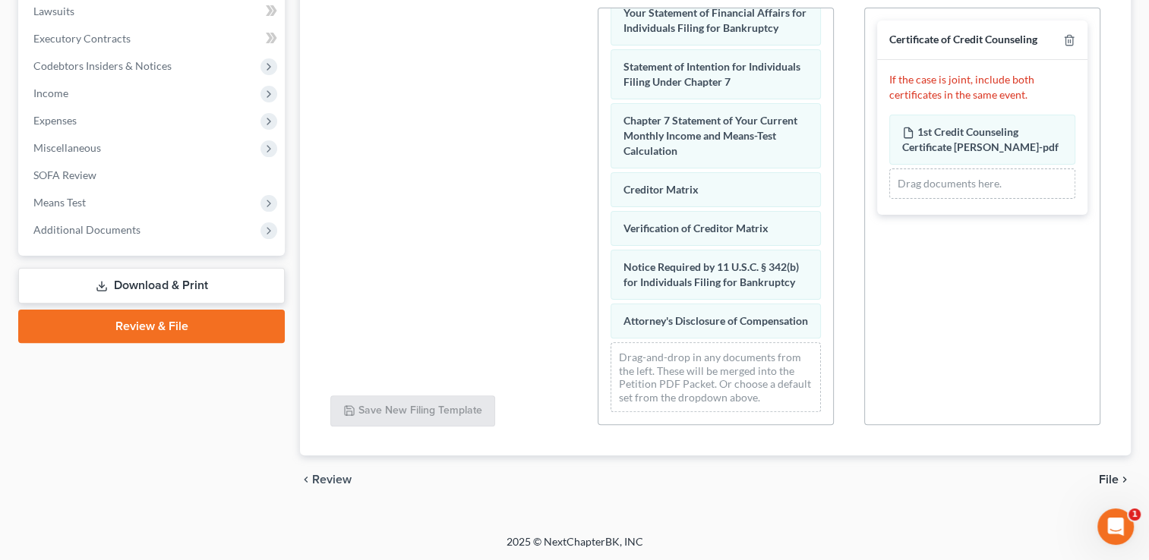
click at [1113, 474] on span "File" at bounding box center [1109, 480] width 20 height 12
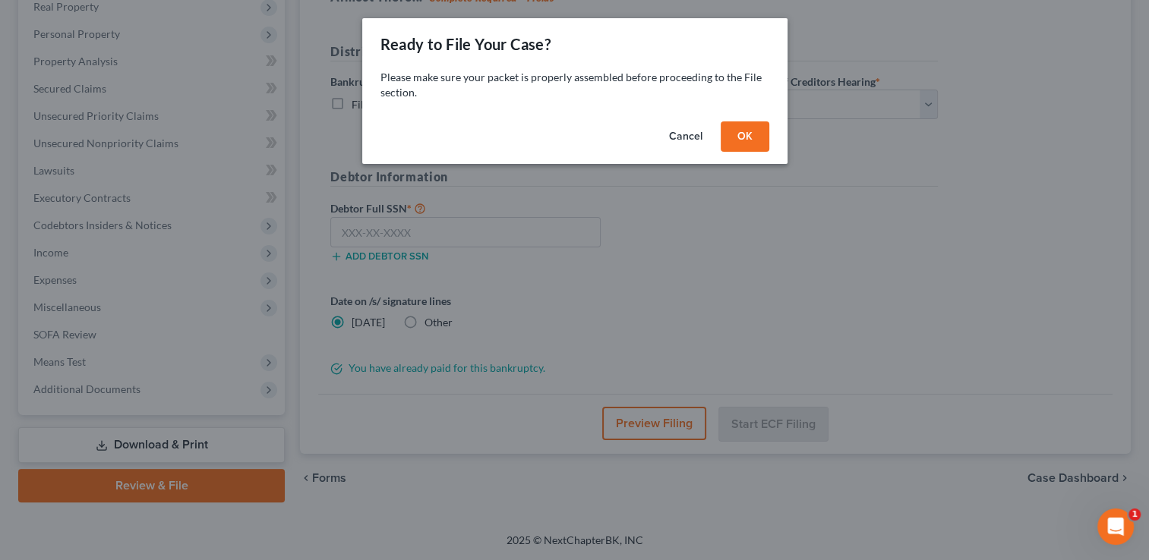
scroll to position [245, 0]
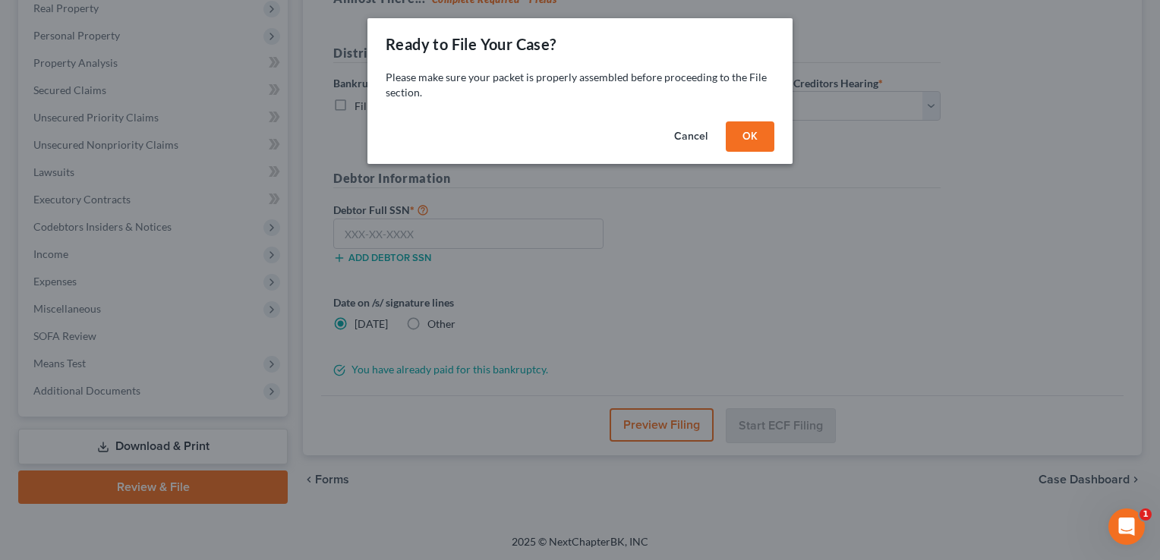
click at [756, 138] on button "OK" at bounding box center [750, 137] width 49 height 30
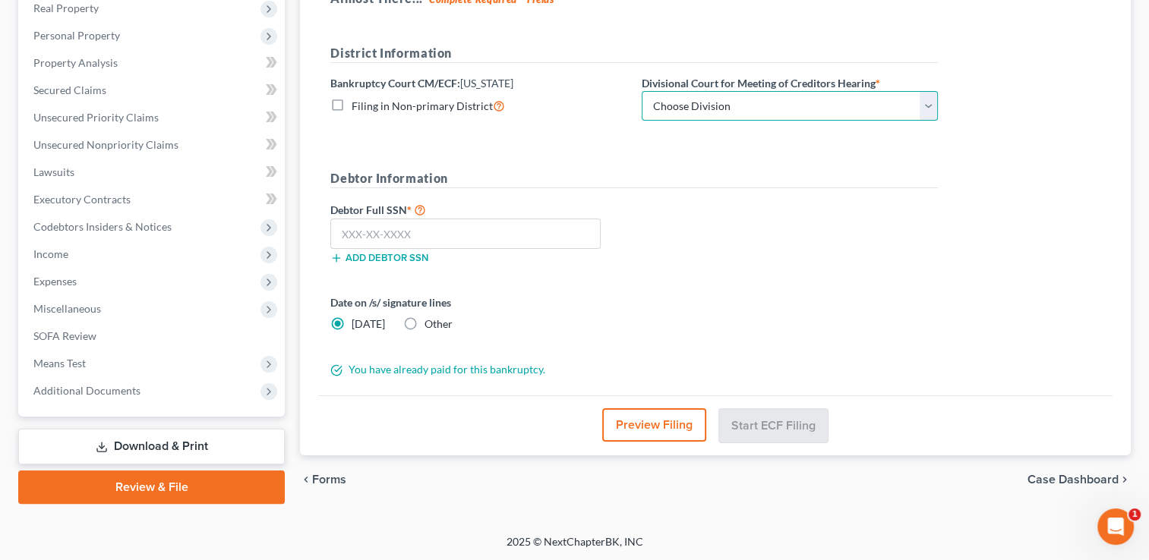
click at [835, 98] on select "Choose Division Fargo" at bounding box center [790, 106] width 296 height 30
select select "0"
click at [642, 91] on select "Choose Division Fargo" at bounding box center [790, 106] width 296 height 30
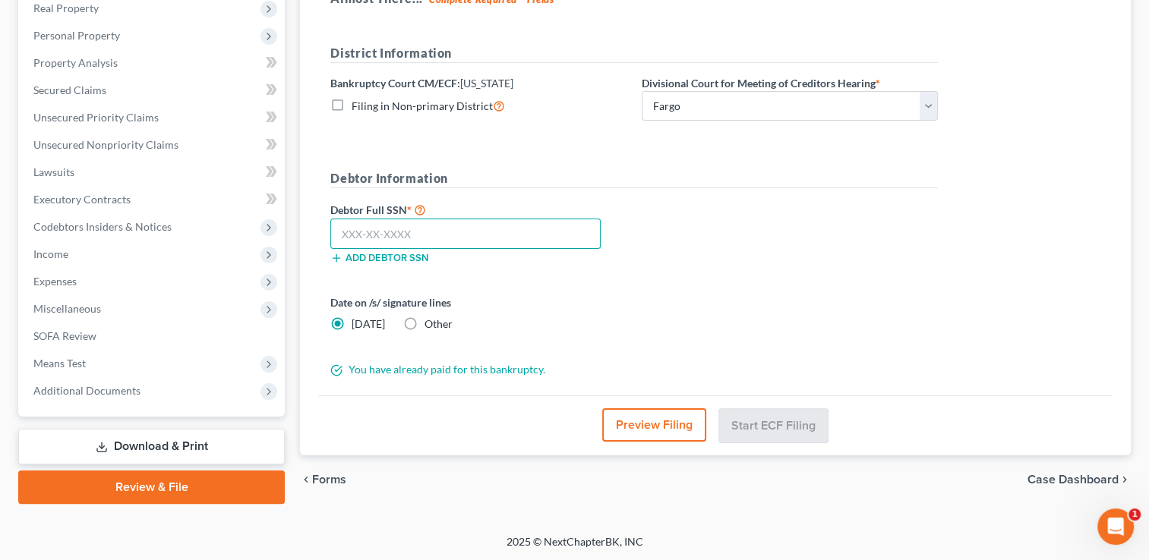
click at [344, 224] on input "text" at bounding box center [465, 234] width 270 height 30
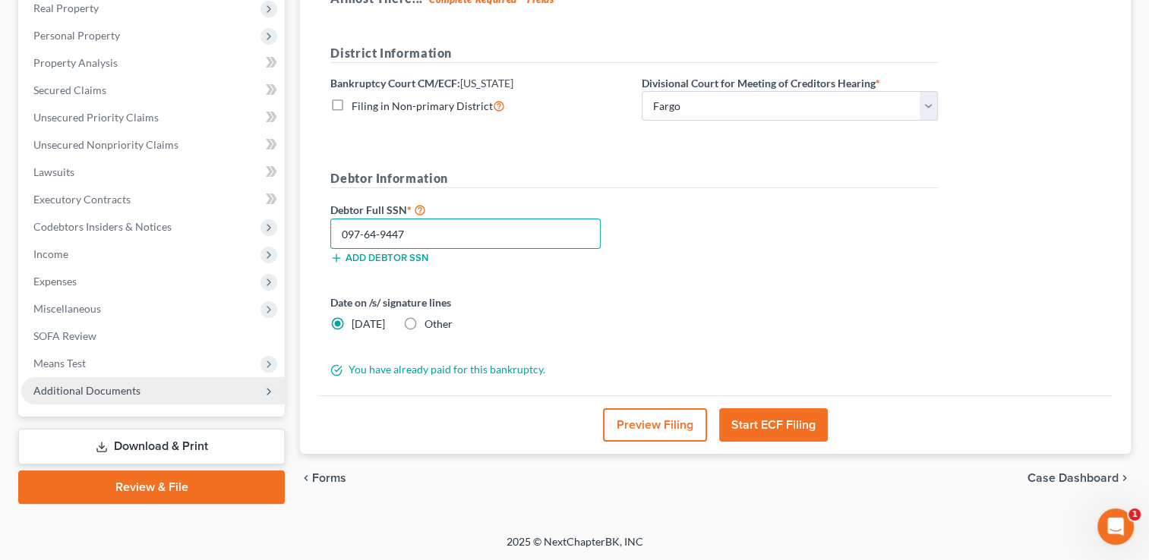
type input "097-64-9447"
click at [218, 390] on span "Additional Documents" at bounding box center [153, 390] width 264 height 27
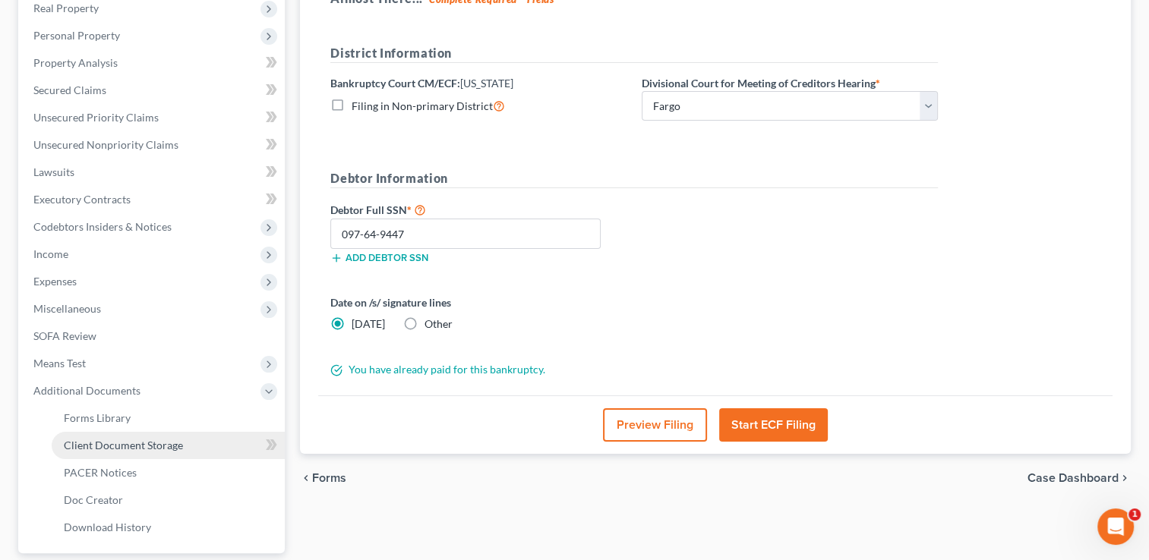
click at [159, 450] on span "Client Document Storage" at bounding box center [123, 445] width 119 height 13
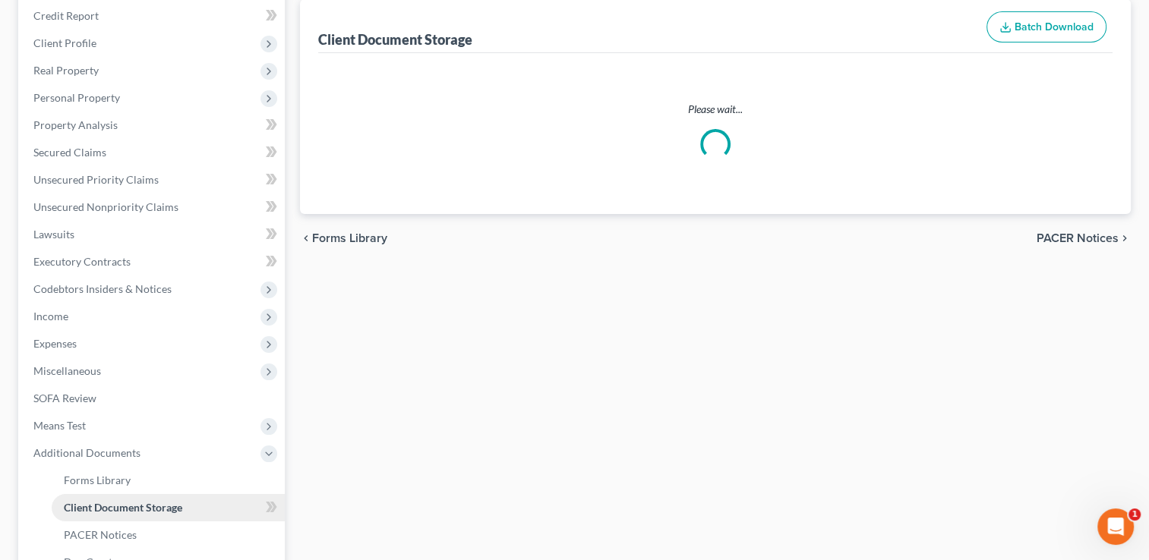
select select "0"
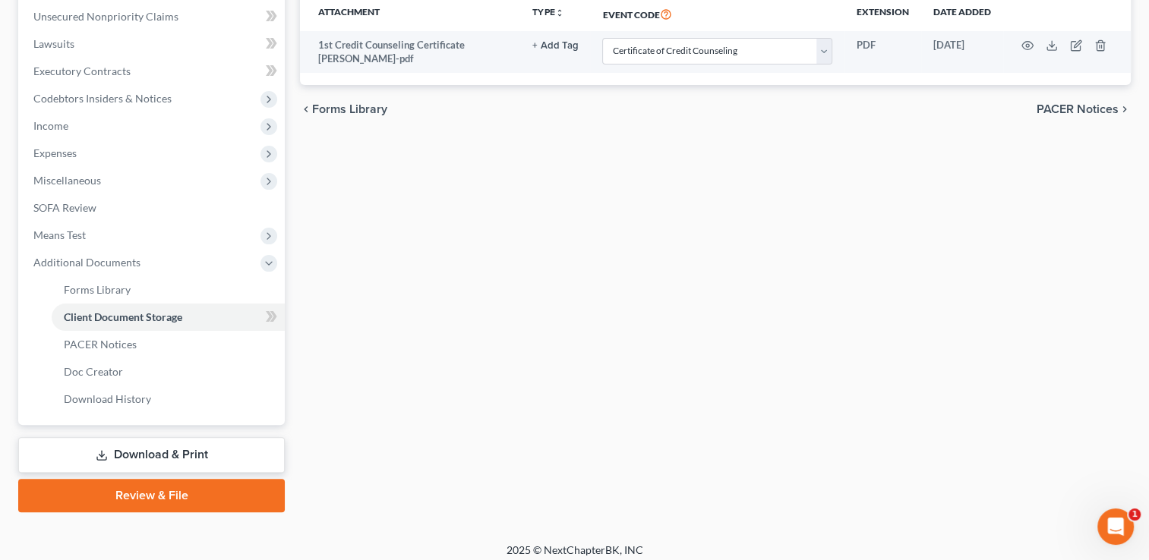
scroll to position [380, 0]
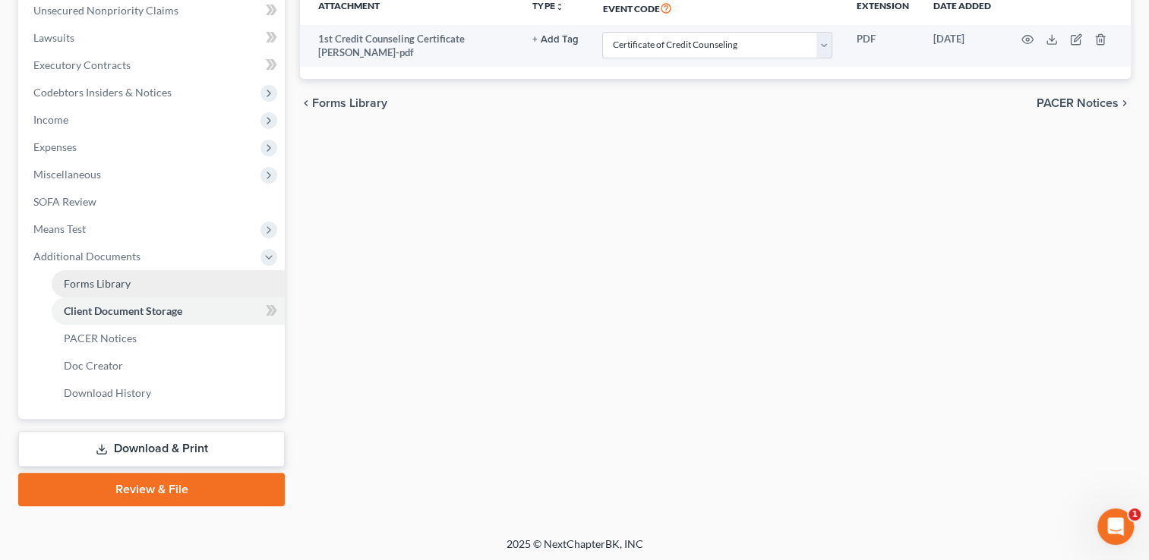
click at [118, 283] on span "Forms Library" at bounding box center [97, 283] width 67 height 13
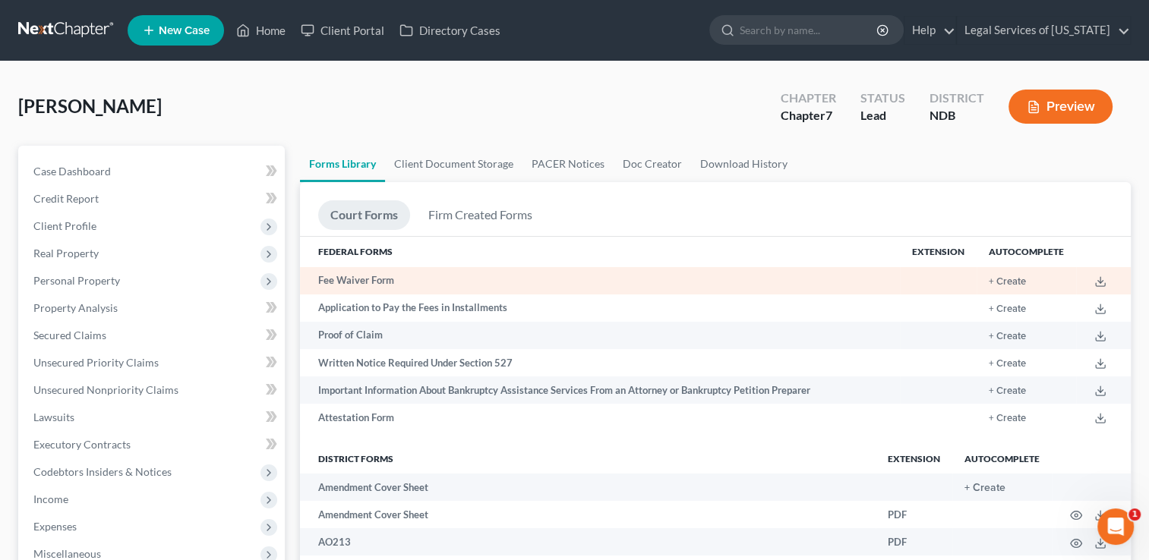
click at [398, 278] on td "Fee Waiver Form" at bounding box center [600, 280] width 600 height 27
click at [1013, 278] on button "+ Create" at bounding box center [1007, 282] width 37 height 10
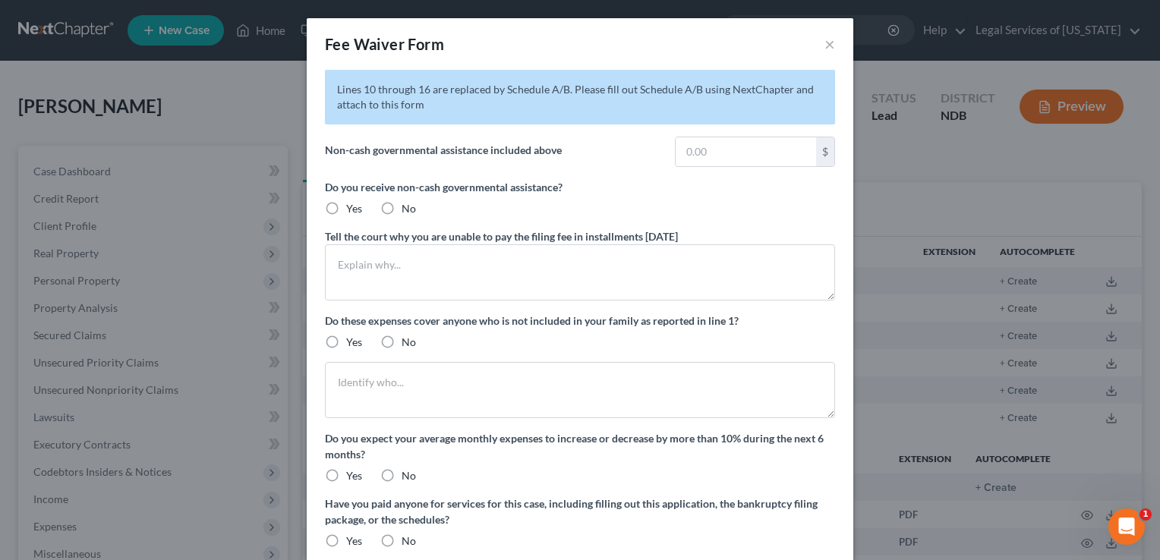
click at [402, 207] on label "No" at bounding box center [409, 208] width 14 height 15
click at [408, 207] on input "No" at bounding box center [413, 206] width 10 height 10
radio input "true"
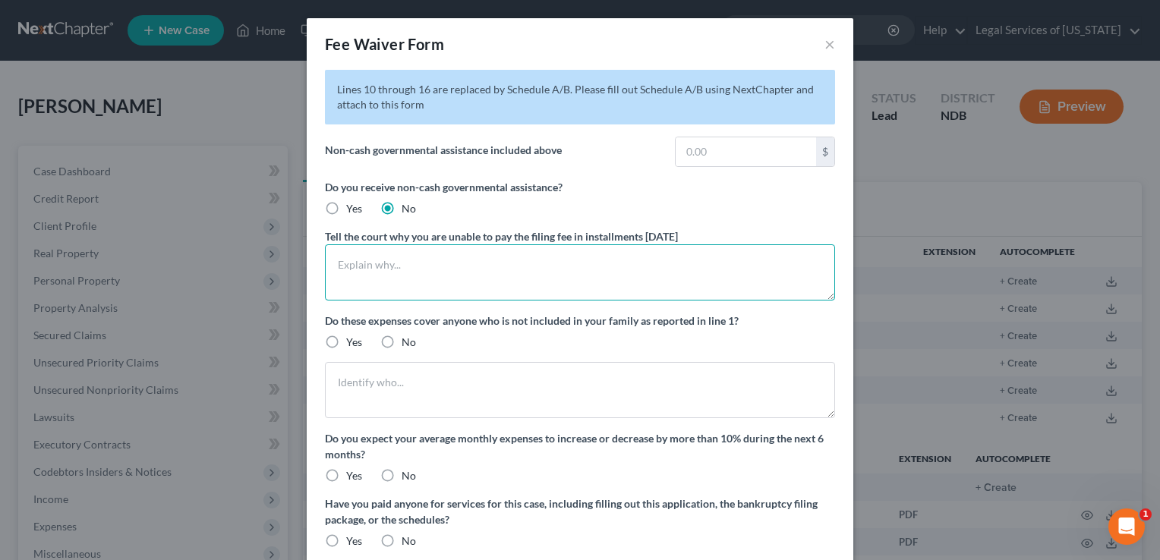
click at [448, 270] on textarea at bounding box center [580, 273] width 510 height 56
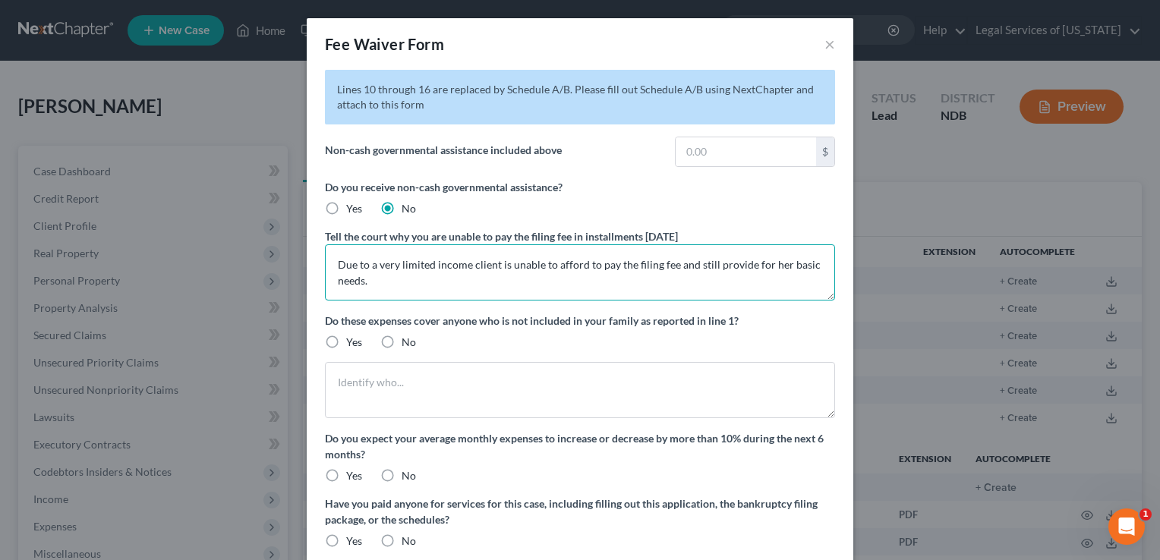
type textarea "Due to a very limited income client is unable to afford to pay the filing fee a…"
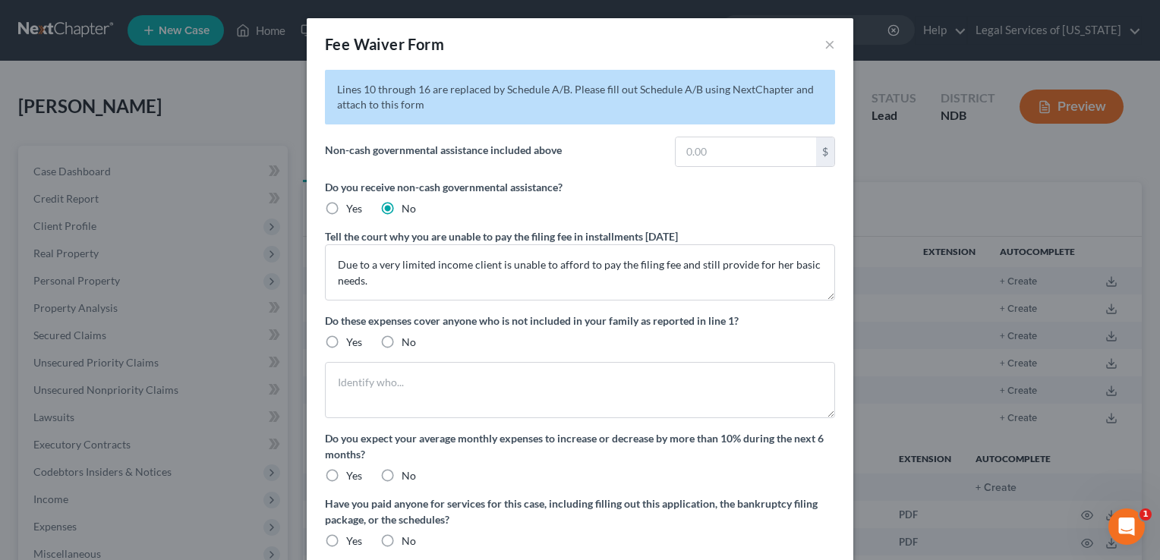
click at [402, 342] on label "No" at bounding box center [409, 342] width 14 height 15
click at [408, 342] on input "No" at bounding box center [413, 340] width 10 height 10
radio input "true"
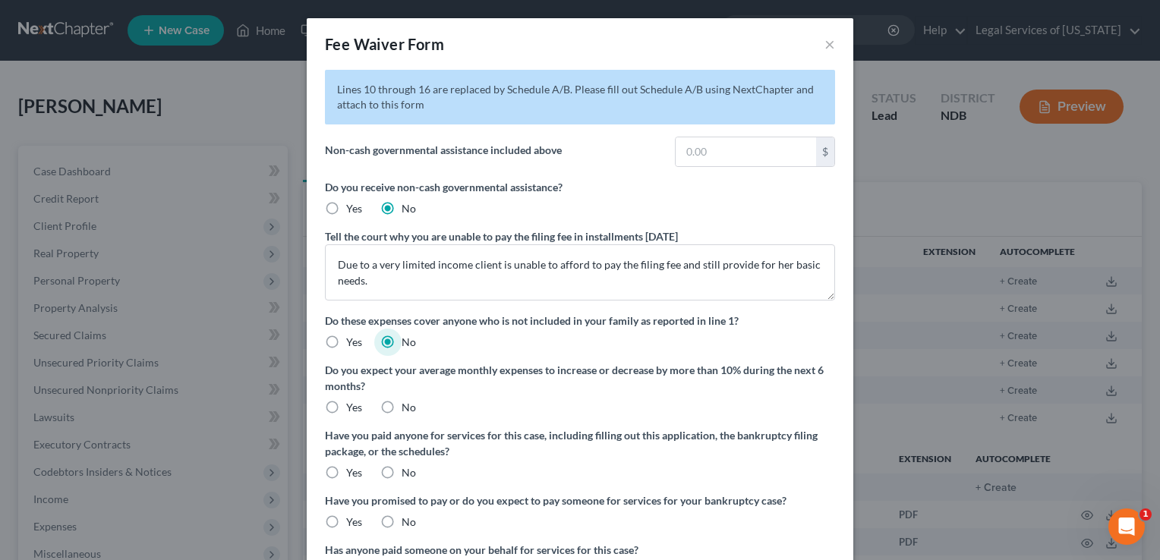
click at [402, 404] on label "No" at bounding box center [409, 407] width 14 height 15
click at [408, 404] on input "No" at bounding box center [413, 405] width 10 height 10
radio input "true"
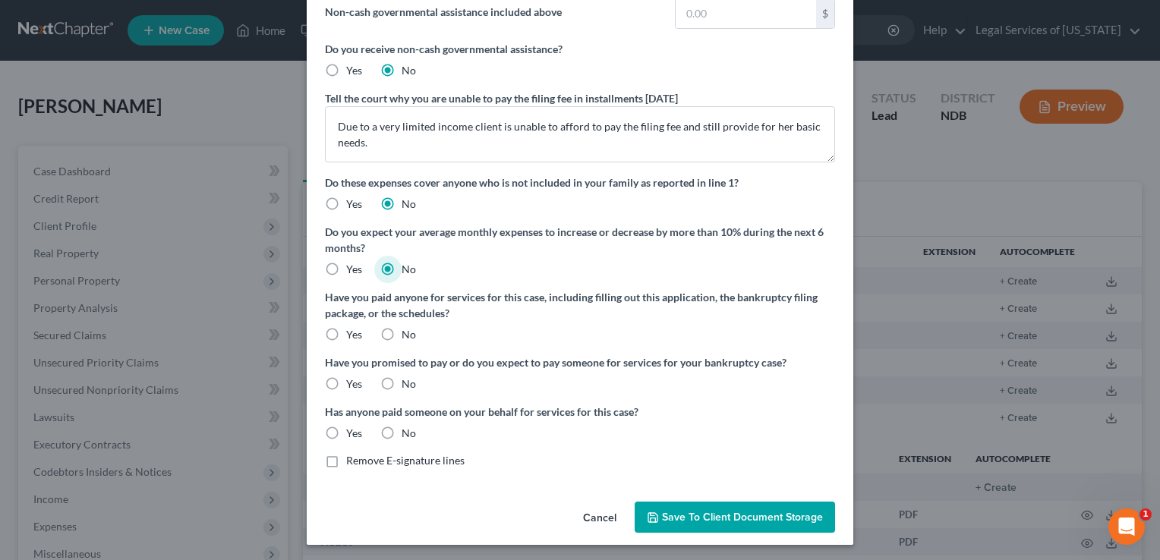
scroll to position [140, 0]
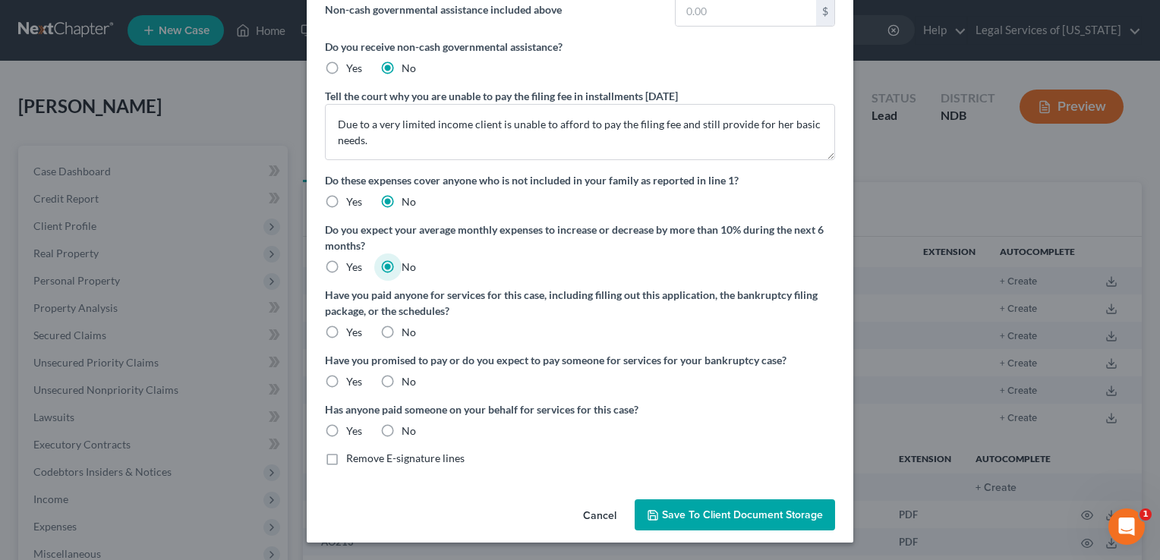
click at [402, 325] on label "No" at bounding box center [409, 332] width 14 height 15
click at [408, 325] on input "No" at bounding box center [413, 330] width 10 height 10
radio input "true"
click at [402, 377] on label "No" at bounding box center [409, 381] width 14 height 15
drag, startPoint x: 388, startPoint y: 377, endPoint x: 508, endPoint y: 461, distance: 146.2
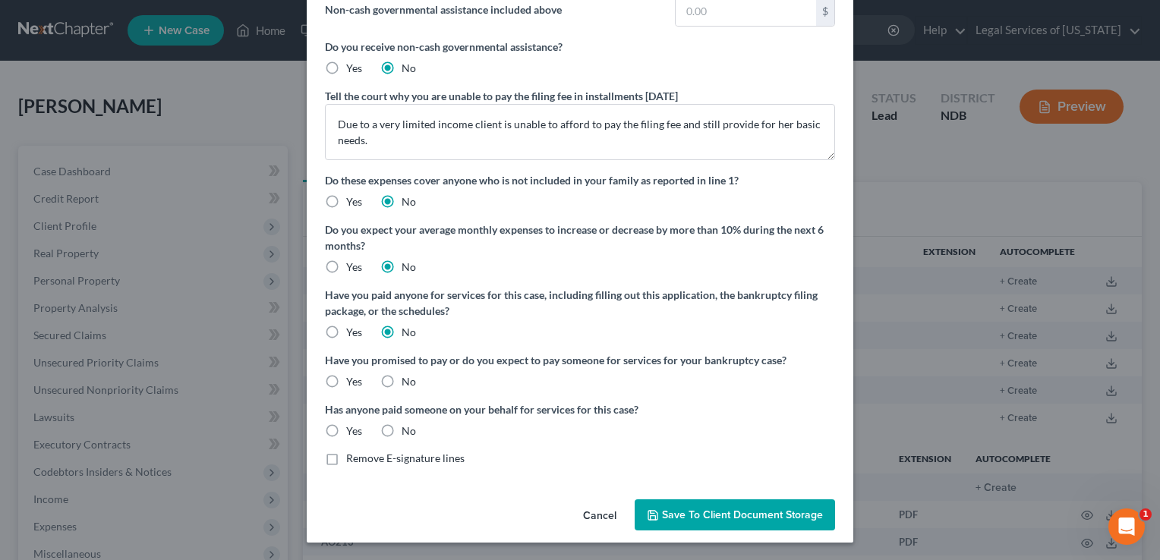
click at [402, 430] on label "No" at bounding box center [409, 431] width 14 height 15
click at [408, 430] on input "No" at bounding box center [413, 429] width 10 height 10
radio input "true"
click at [725, 509] on span "Save to Client Document Storage" at bounding box center [742, 515] width 161 height 13
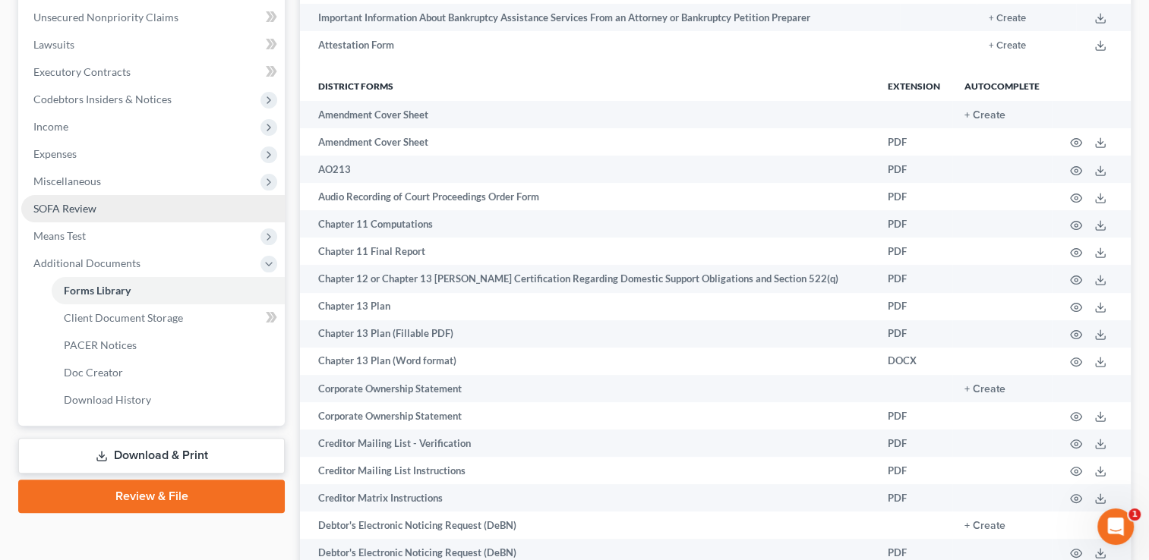
scroll to position [380, 0]
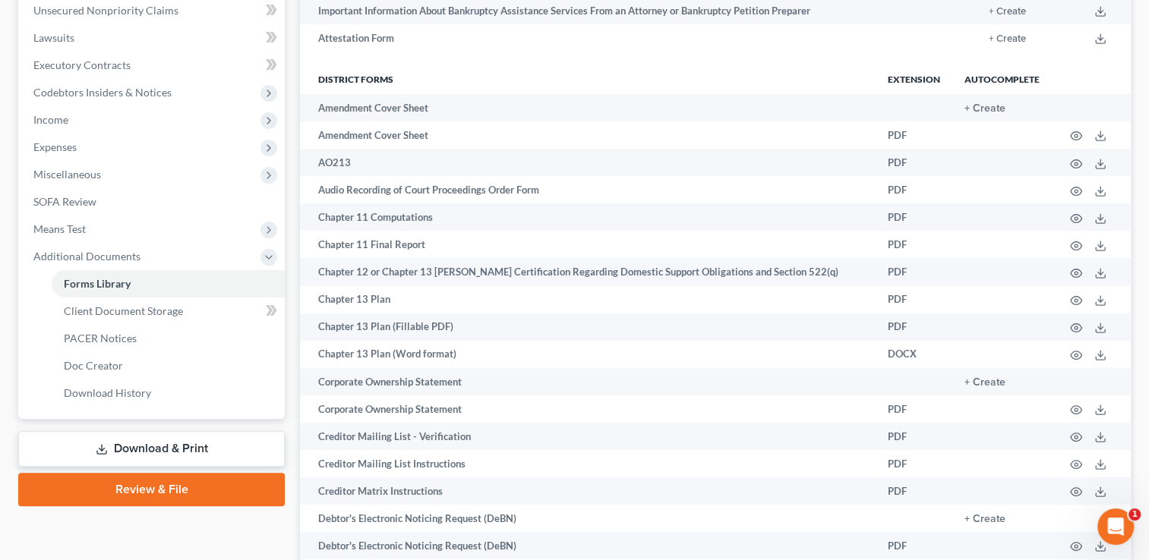
click at [183, 489] on link "Review & File" at bounding box center [151, 489] width 267 height 33
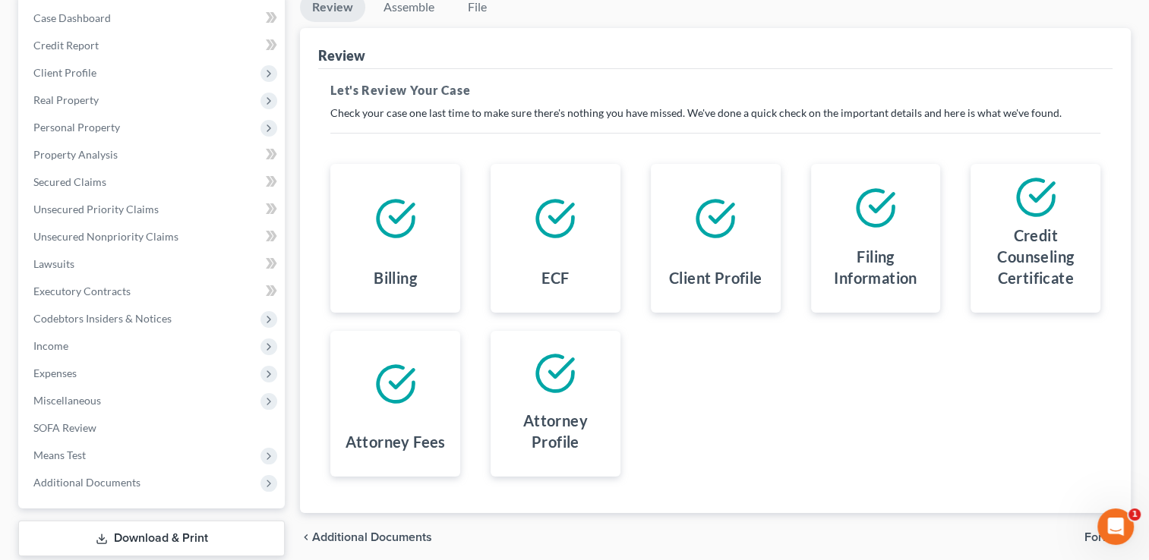
scroll to position [245, 0]
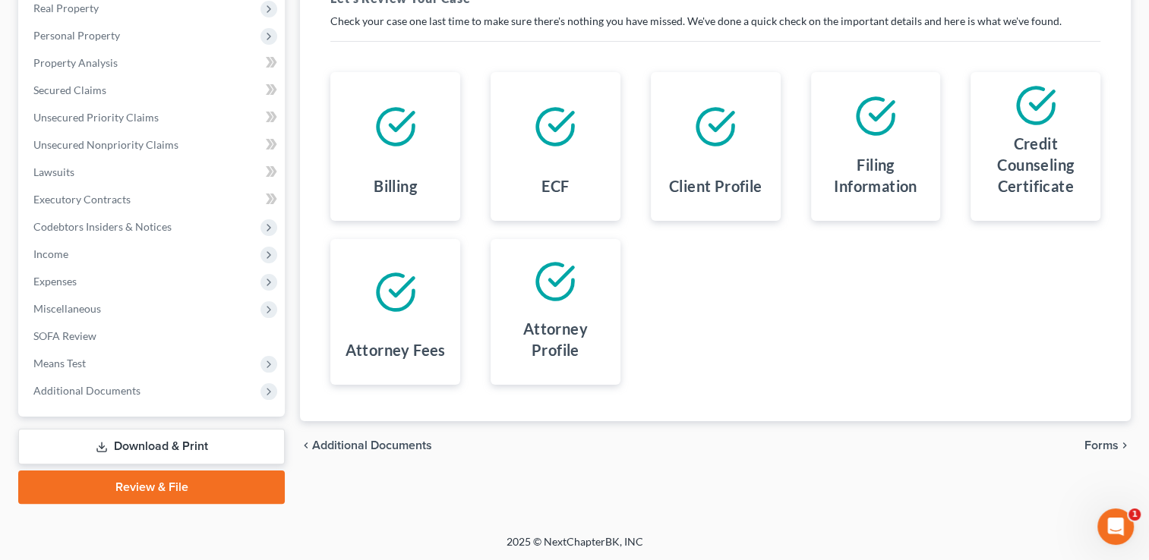
drag, startPoint x: 1109, startPoint y: 446, endPoint x: 1059, endPoint y: 450, distance: 51.0
click at [1109, 445] on span "Forms" at bounding box center [1101, 446] width 34 height 12
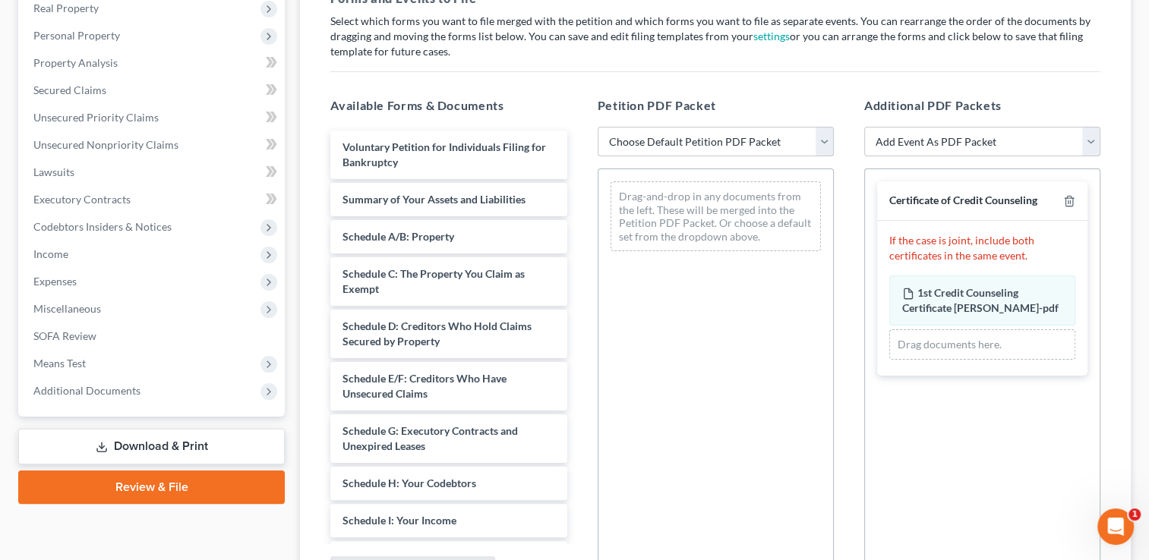
click at [818, 145] on select "Choose Default Petition PDF Packet Complete Bankruptcy Petition (all forms and …" at bounding box center [716, 142] width 236 height 30
select select "0"
click at [598, 127] on select "Choose Default Petition PDF Packet Complete Bankruptcy Petition (all forms and …" at bounding box center [716, 142] width 236 height 30
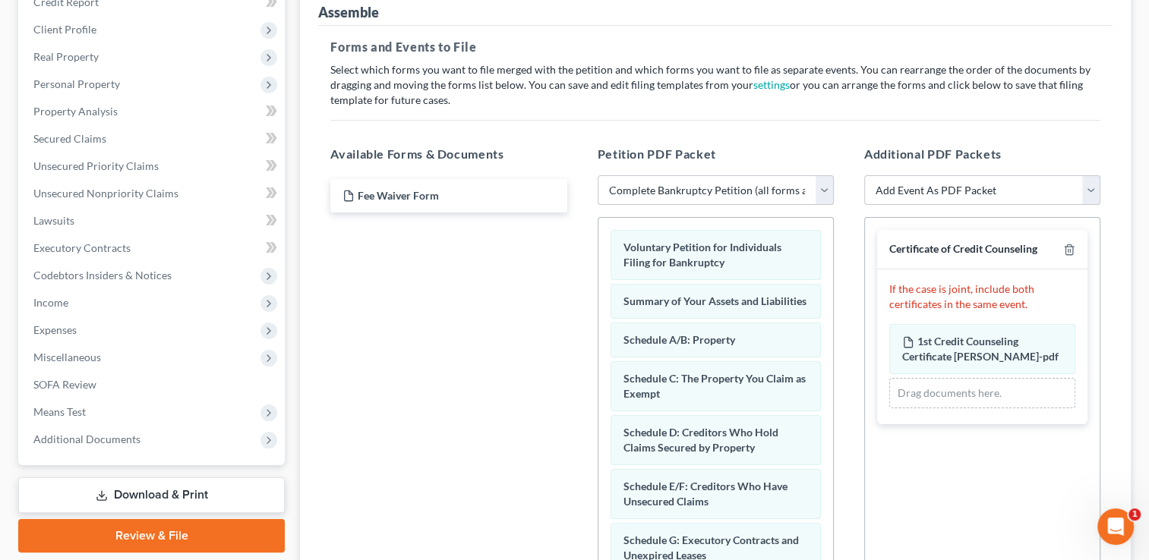
scroll to position [93, 0]
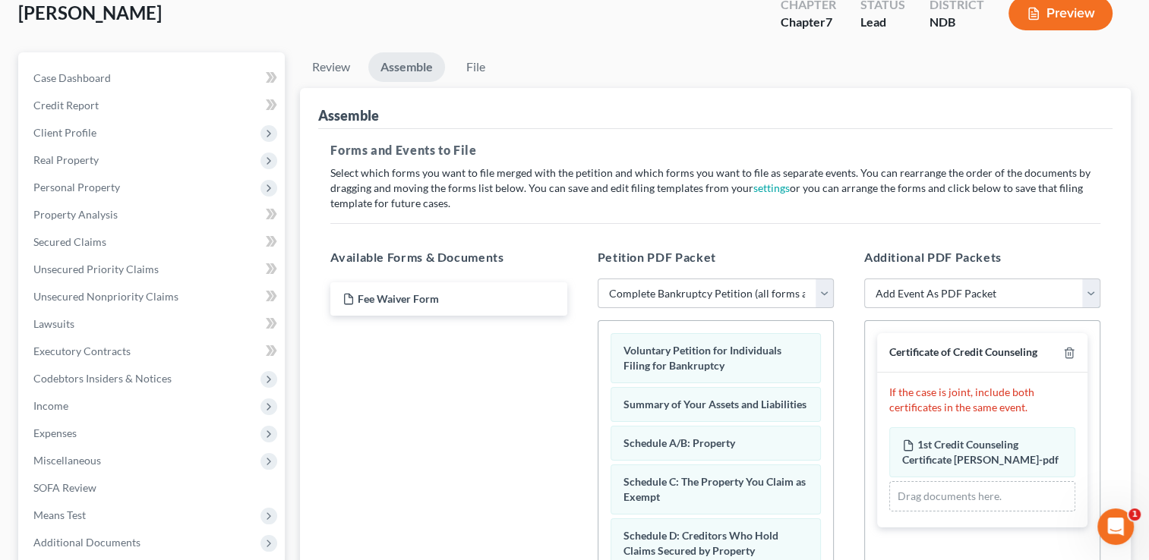
click at [989, 290] on select "Add Event As PDF Packet Certificate of Credit Counseling Pay Filing Fee in Inst…" at bounding box center [982, 294] width 236 height 30
drag, startPoint x: 459, startPoint y: 373, endPoint x: 462, endPoint y: 276, distance: 96.5
click at [460, 368] on div "Fee Waiver Form" at bounding box center [448, 488] width 260 height 418
click at [443, 308] on div "Fee Waiver Form" at bounding box center [448, 298] width 260 height 33
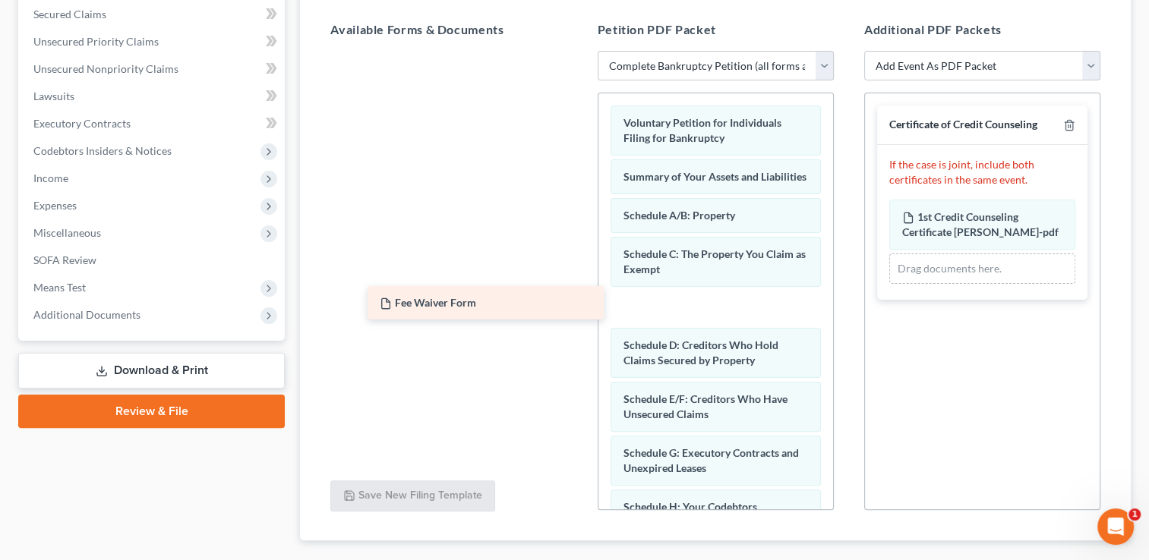
drag, startPoint x: 481, startPoint y: 65, endPoint x: 516, endPoint y: 295, distance: 232.6
click at [516, 51] on div "Fee Waiver Form Fee Waiver Form" at bounding box center [448, 51] width 260 height 0
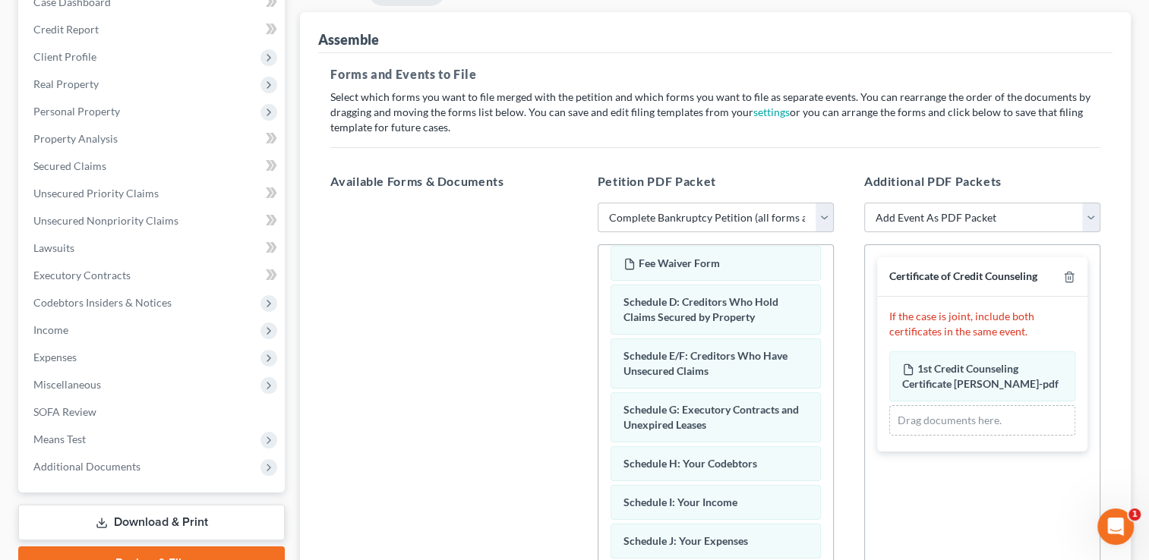
scroll to position [152, 0]
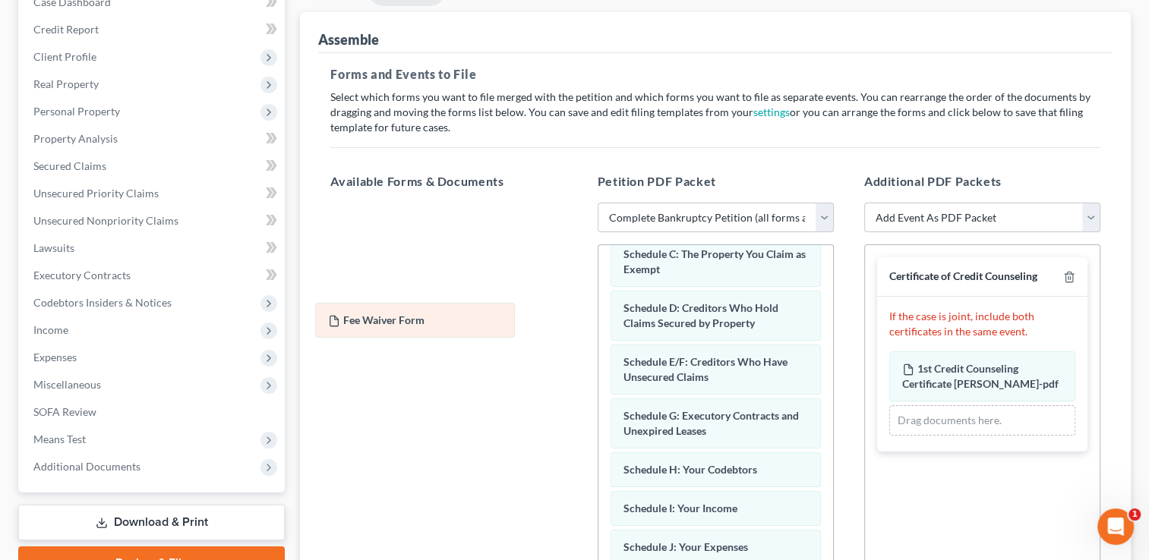
drag, startPoint x: 690, startPoint y: 314, endPoint x: 434, endPoint y: 309, distance: 256.0
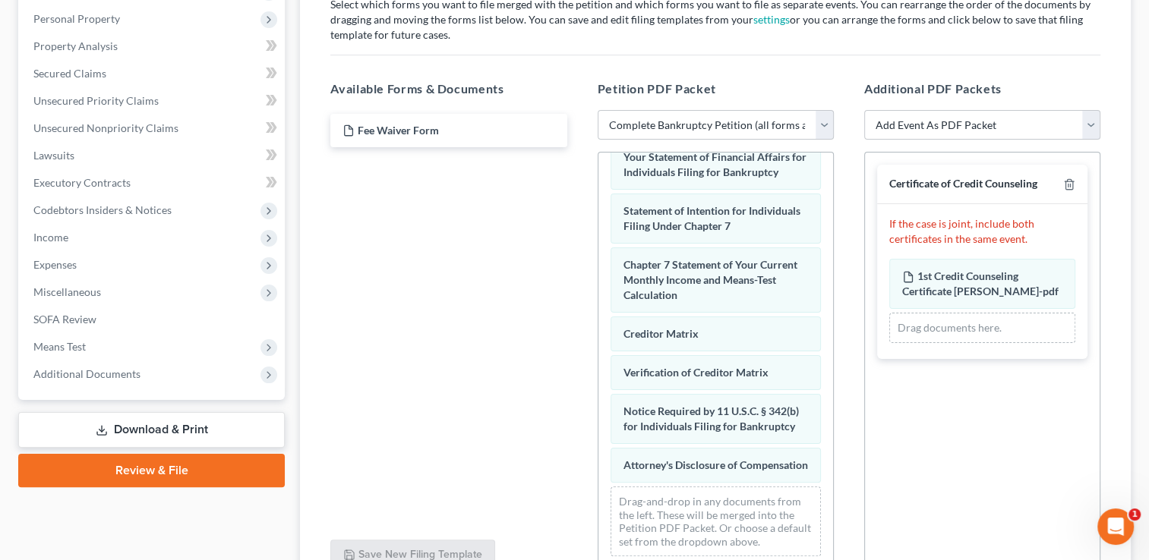
scroll to position [245, 0]
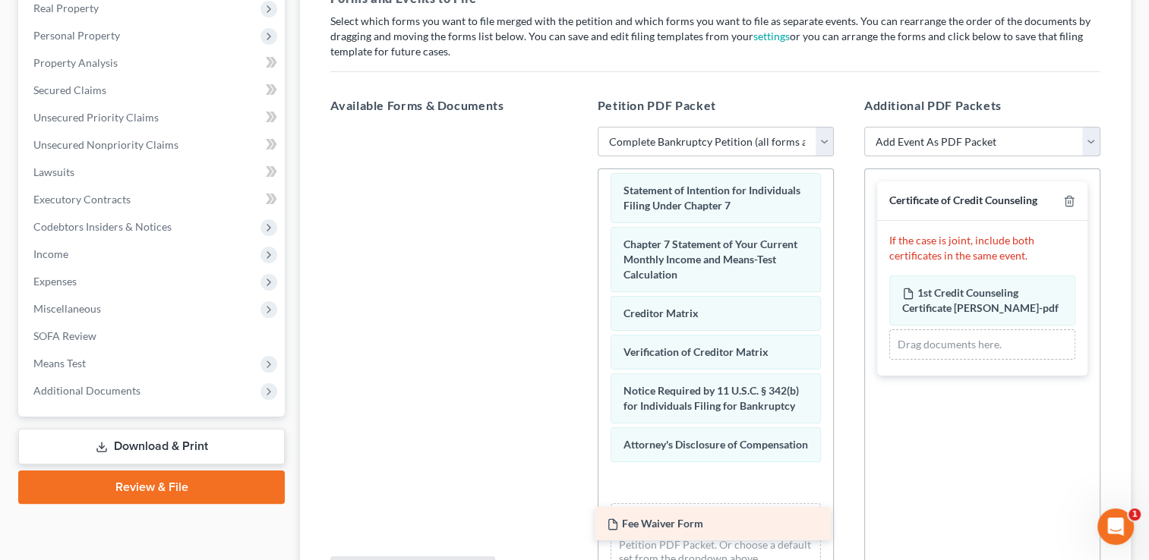
drag, startPoint x: 434, startPoint y: 143, endPoint x: 690, endPoint y: 509, distance: 446.6
click at [579, 127] on div "Fee Waiver Form Fee Waiver Form" at bounding box center [448, 127] width 260 height 0
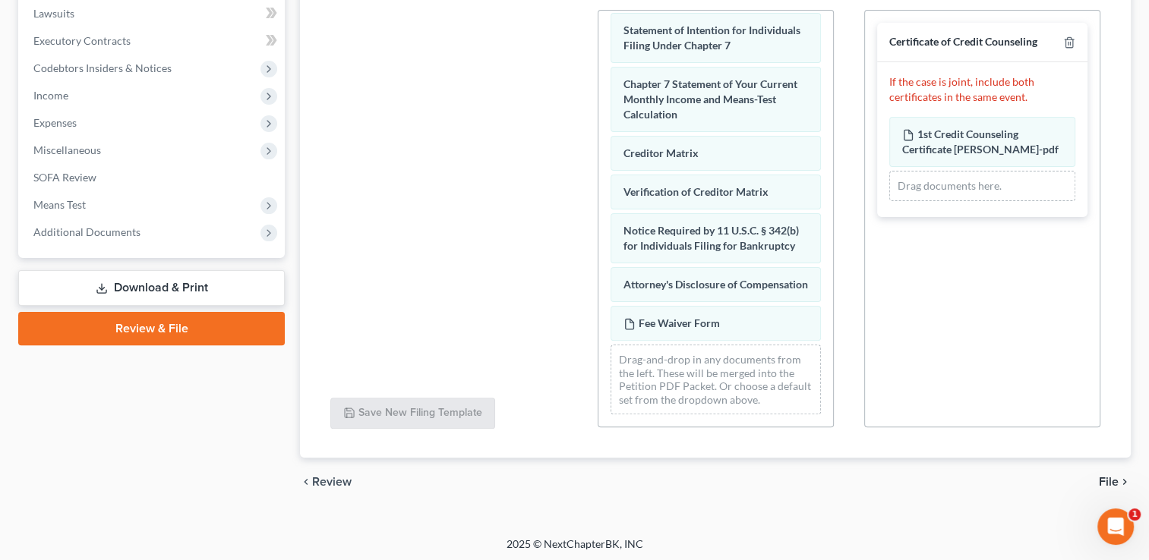
scroll to position [406, 0]
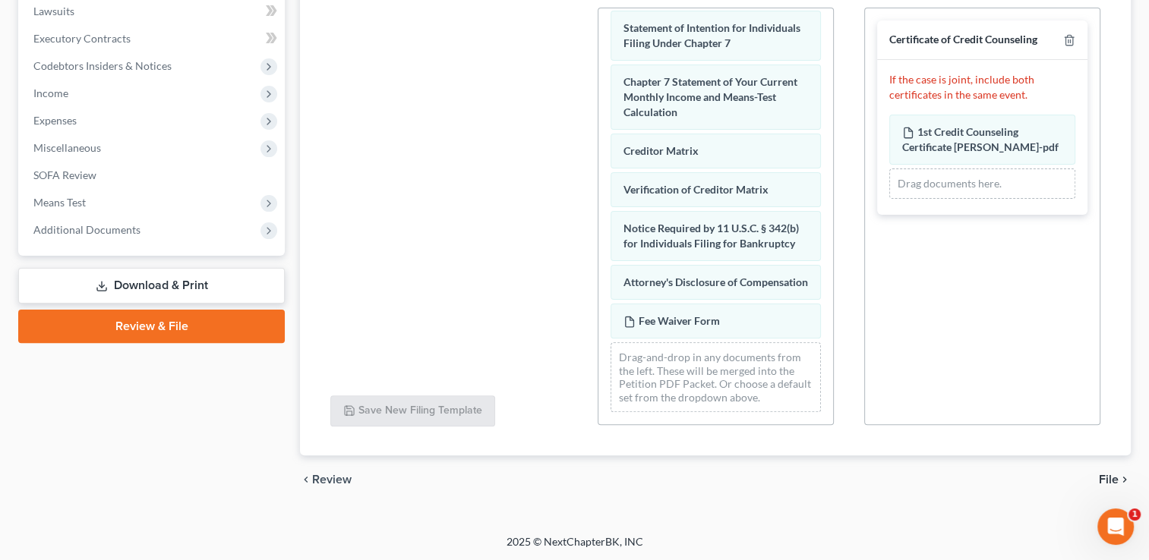
click at [1107, 475] on span "File" at bounding box center [1109, 480] width 20 height 12
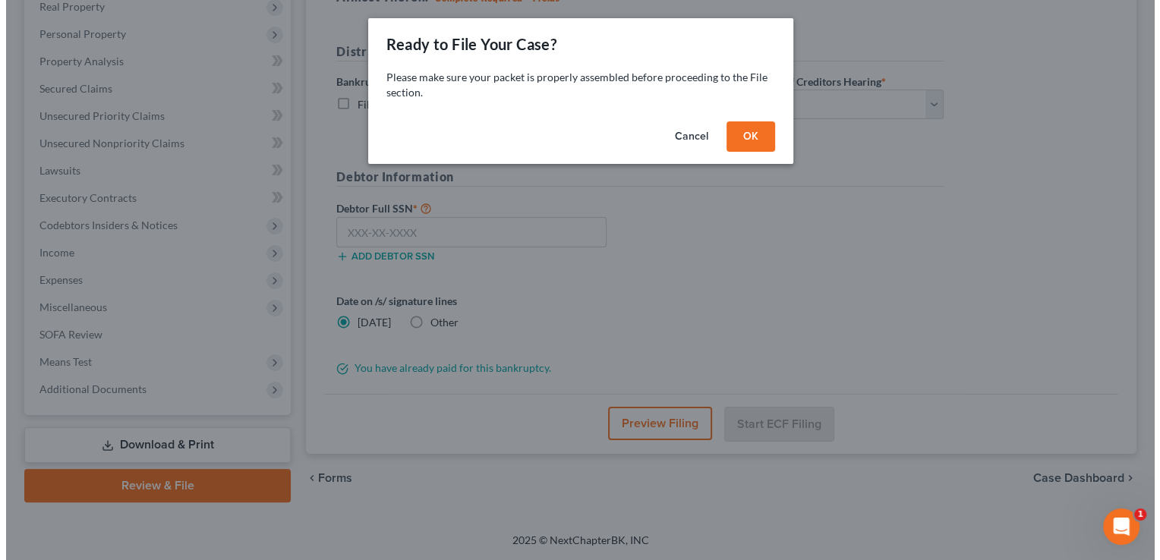
scroll to position [245, 0]
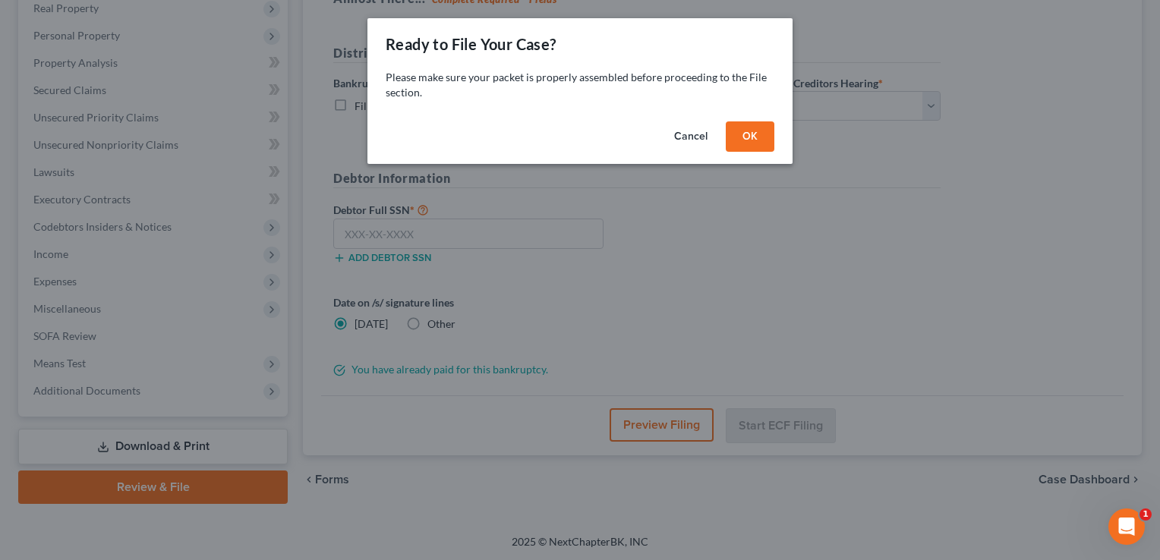
click at [752, 136] on button "OK" at bounding box center [750, 137] width 49 height 30
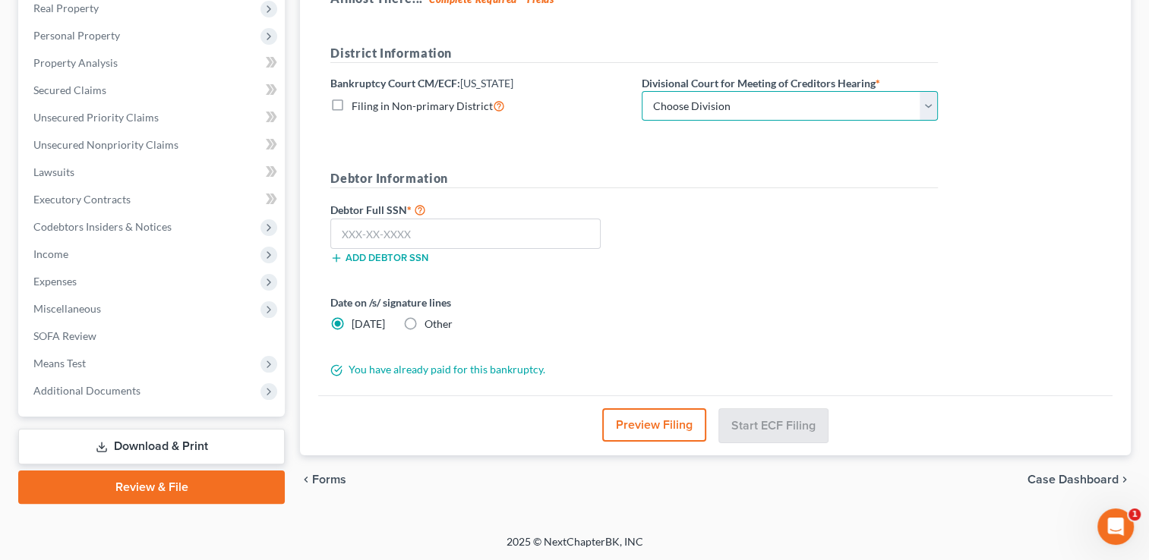
click at [802, 115] on select "Choose Division Fargo" at bounding box center [790, 106] width 296 height 30
select select "0"
click at [642, 91] on select "Choose Division Fargo" at bounding box center [790, 106] width 296 height 30
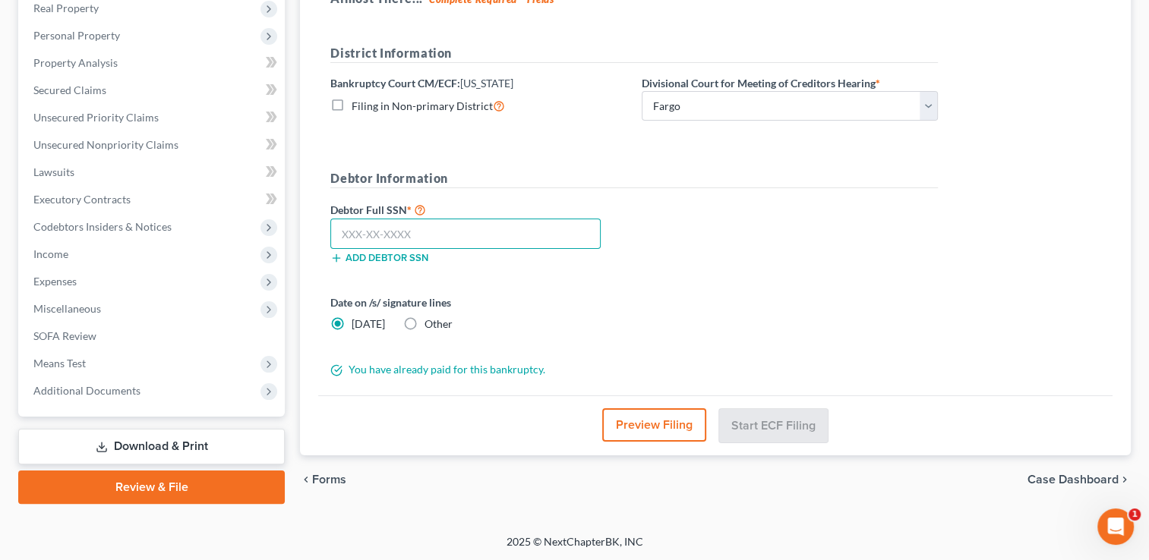
click at [361, 232] on input "text" at bounding box center [465, 234] width 270 height 30
type input "097-64-9447"
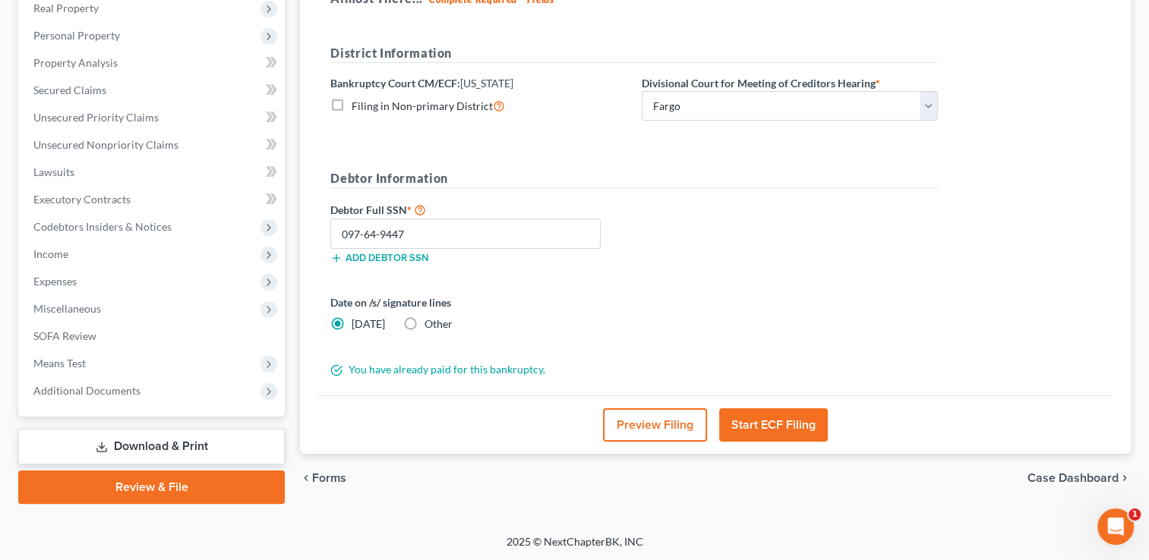
click at [762, 418] on button "Start ECF Filing" at bounding box center [773, 425] width 109 height 33
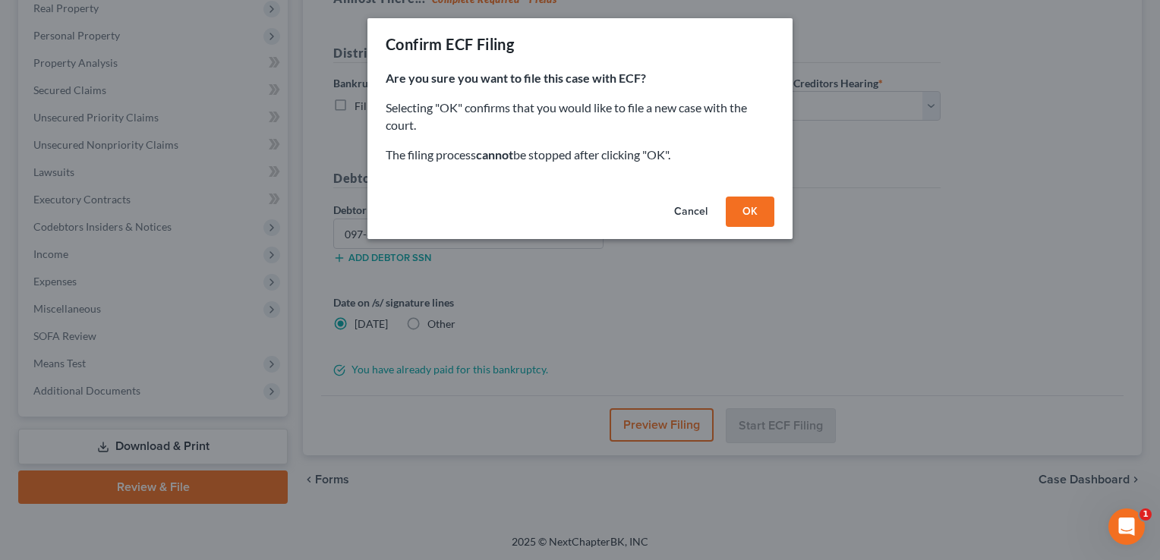
click at [756, 210] on button "OK" at bounding box center [750, 212] width 49 height 30
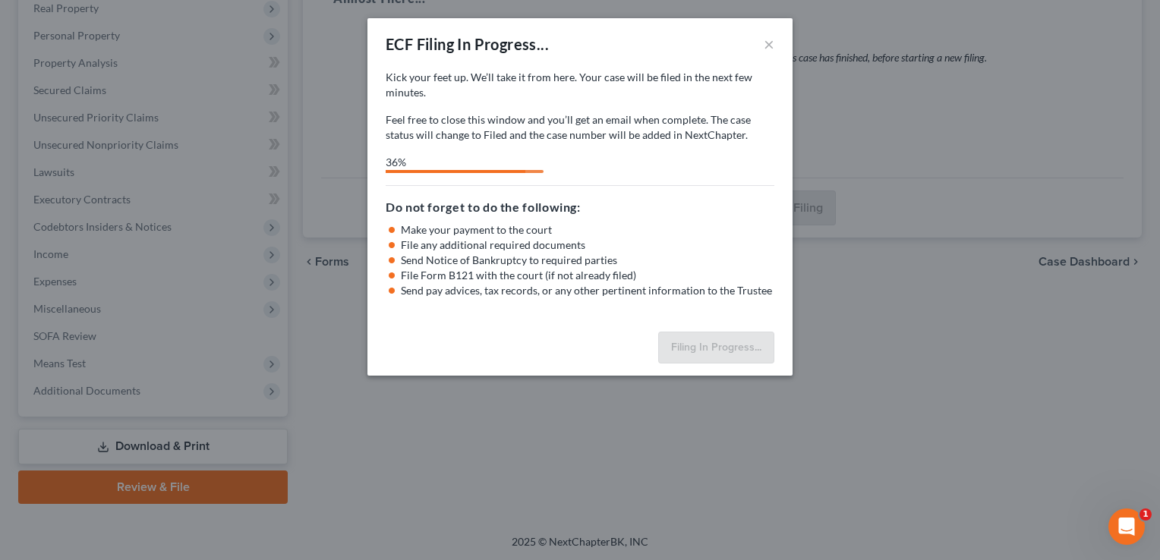
select select "0"
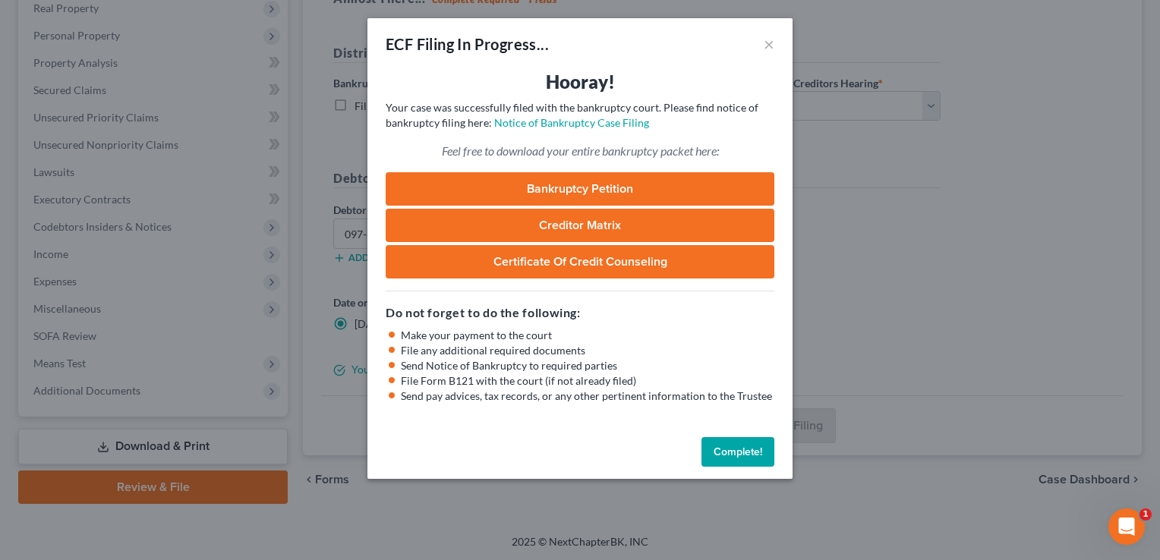
click at [939, 351] on div "ECF Filing In Progress... × Hooray! Your case was successfully filed with the b…" at bounding box center [580, 280] width 1160 height 560
